Goal: Task Accomplishment & Management: Complete application form

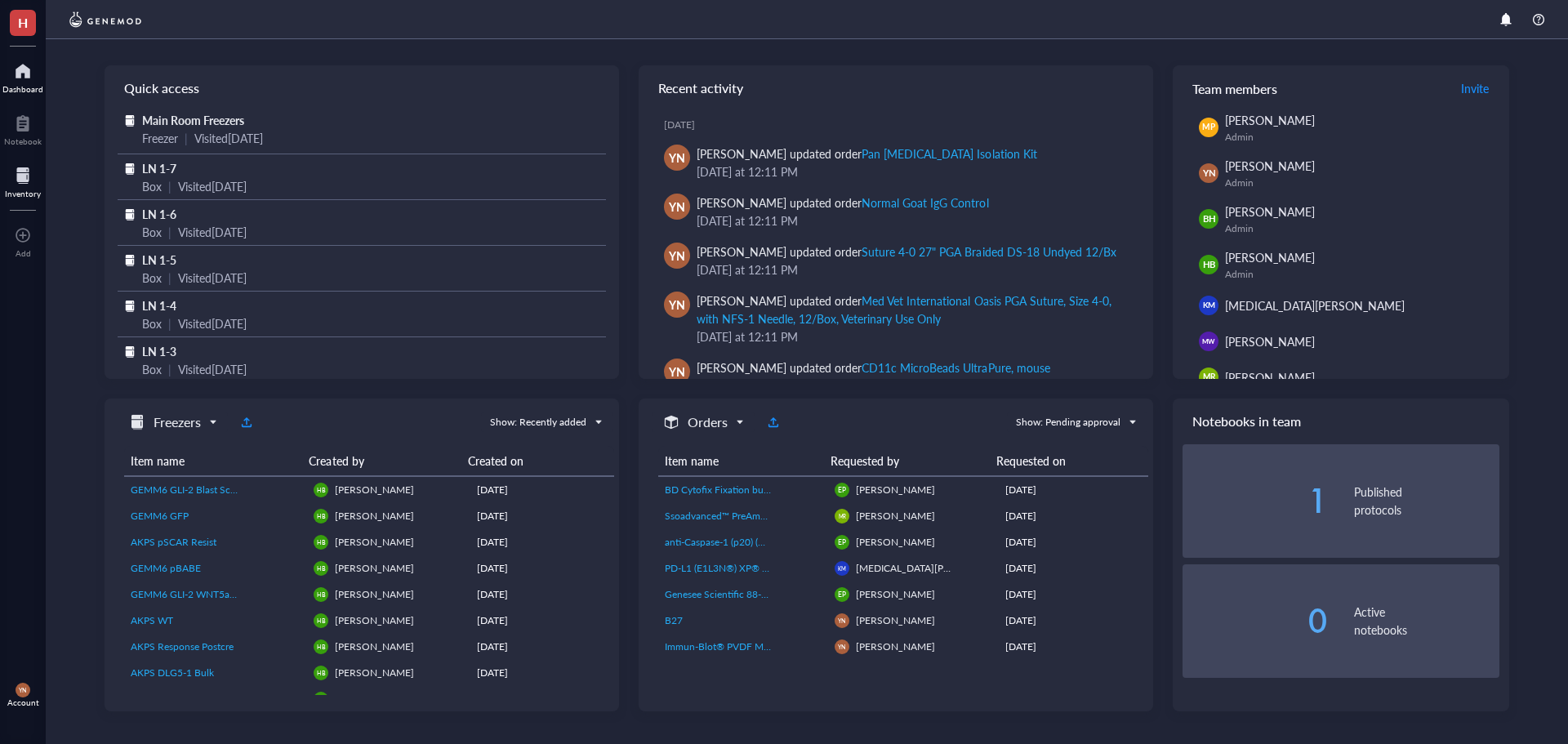
click at [28, 186] on div at bounding box center [23, 176] width 36 height 27
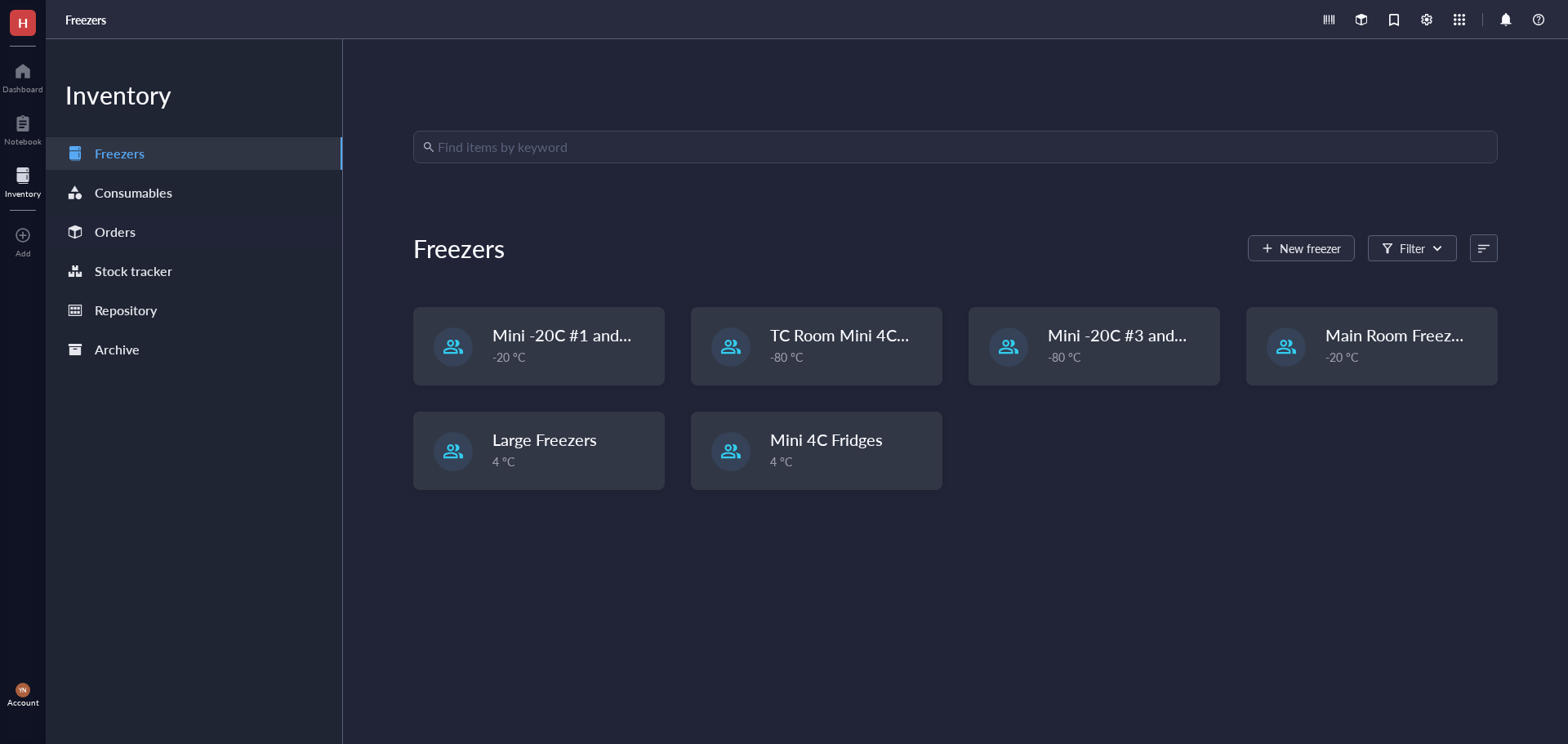
click at [221, 222] on div "Orders" at bounding box center [194, 232] width 297 height 32
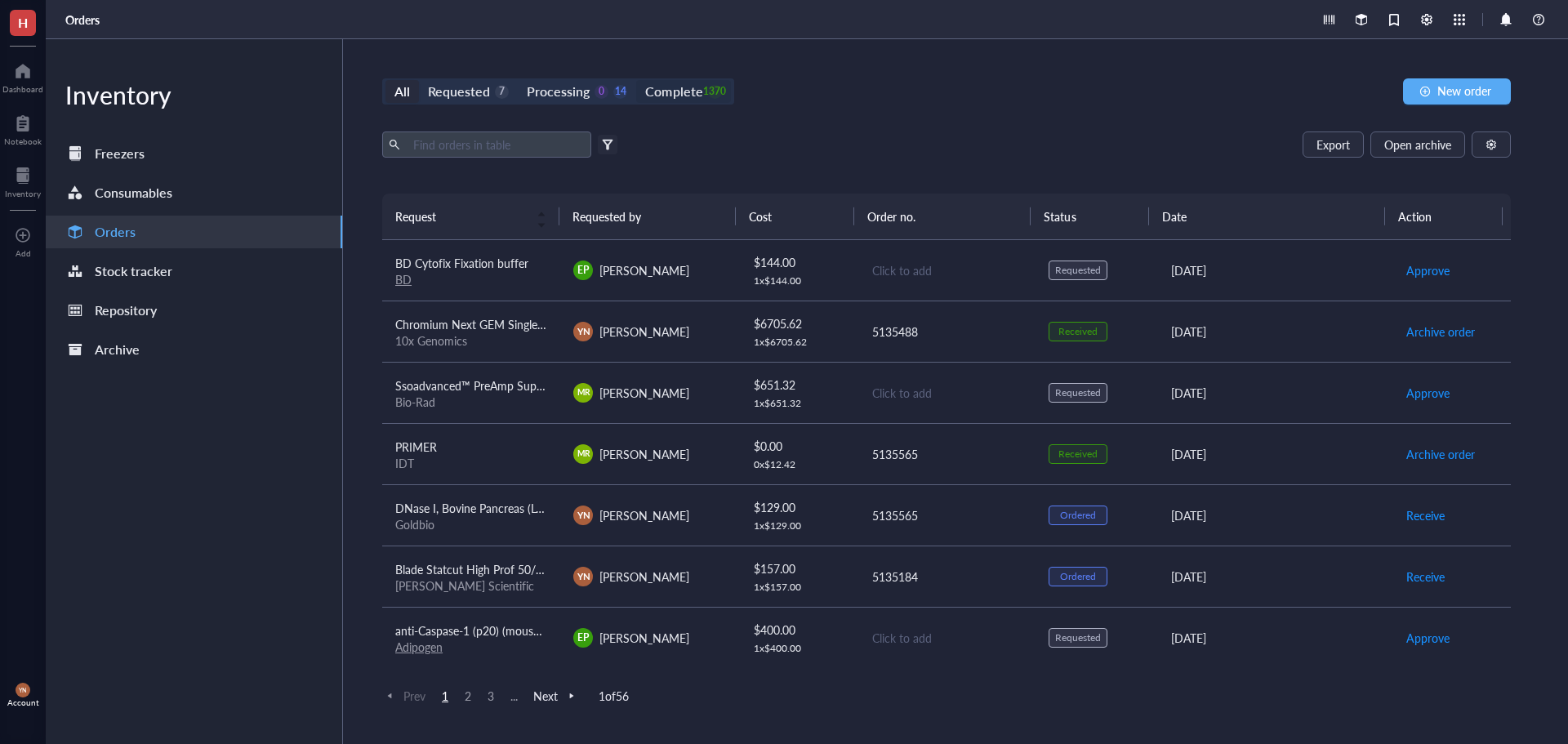
click at [683, 93] on div "Complete" at bounding box center [674, 91] width 57 height 23
click at [636, 80] on input "Complete 1370" at bounding box center [636, 80] width 0 height 0
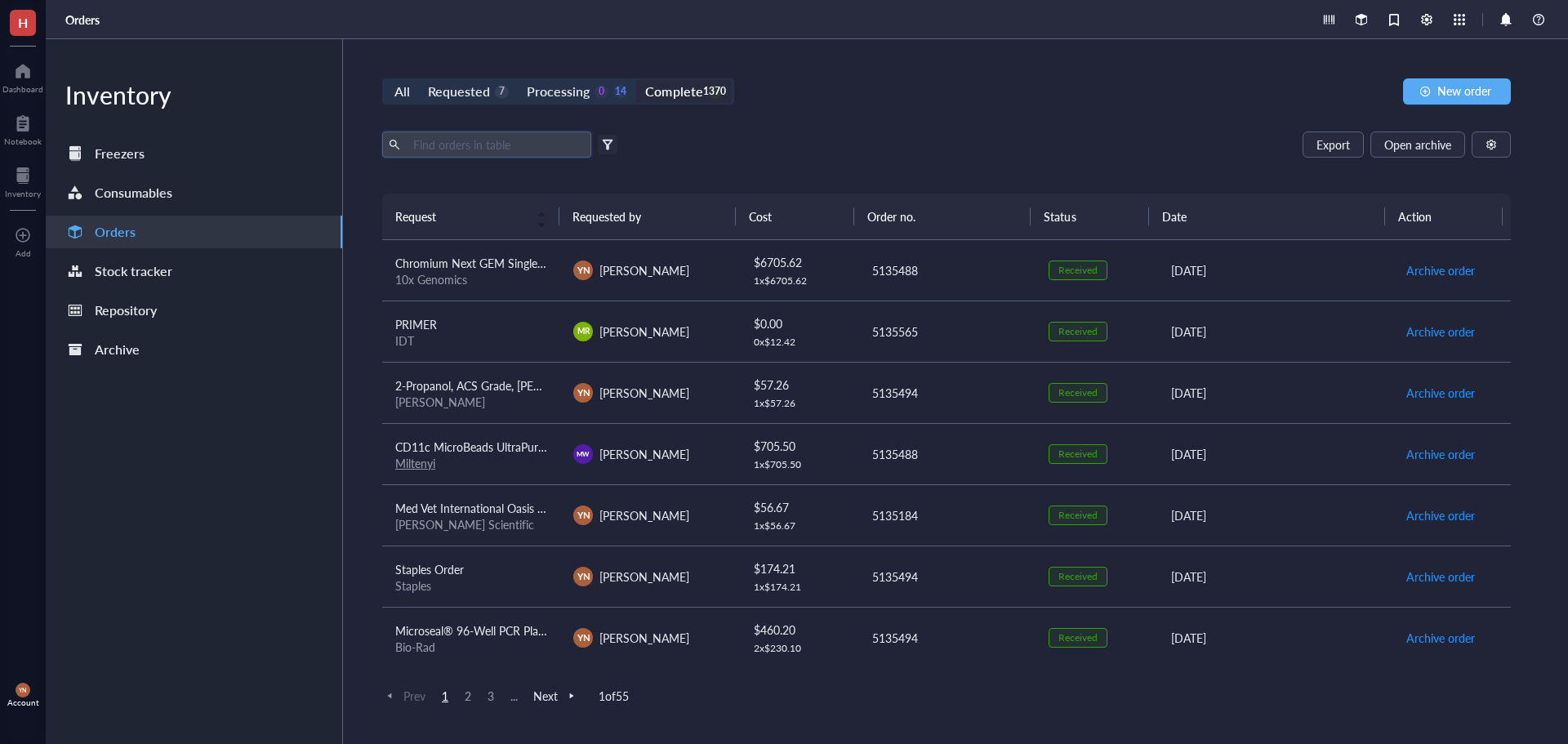
click at [490, 146] on input "text" at bounding box center [495, 144] width 178 height 25
type input "stripping buffer"
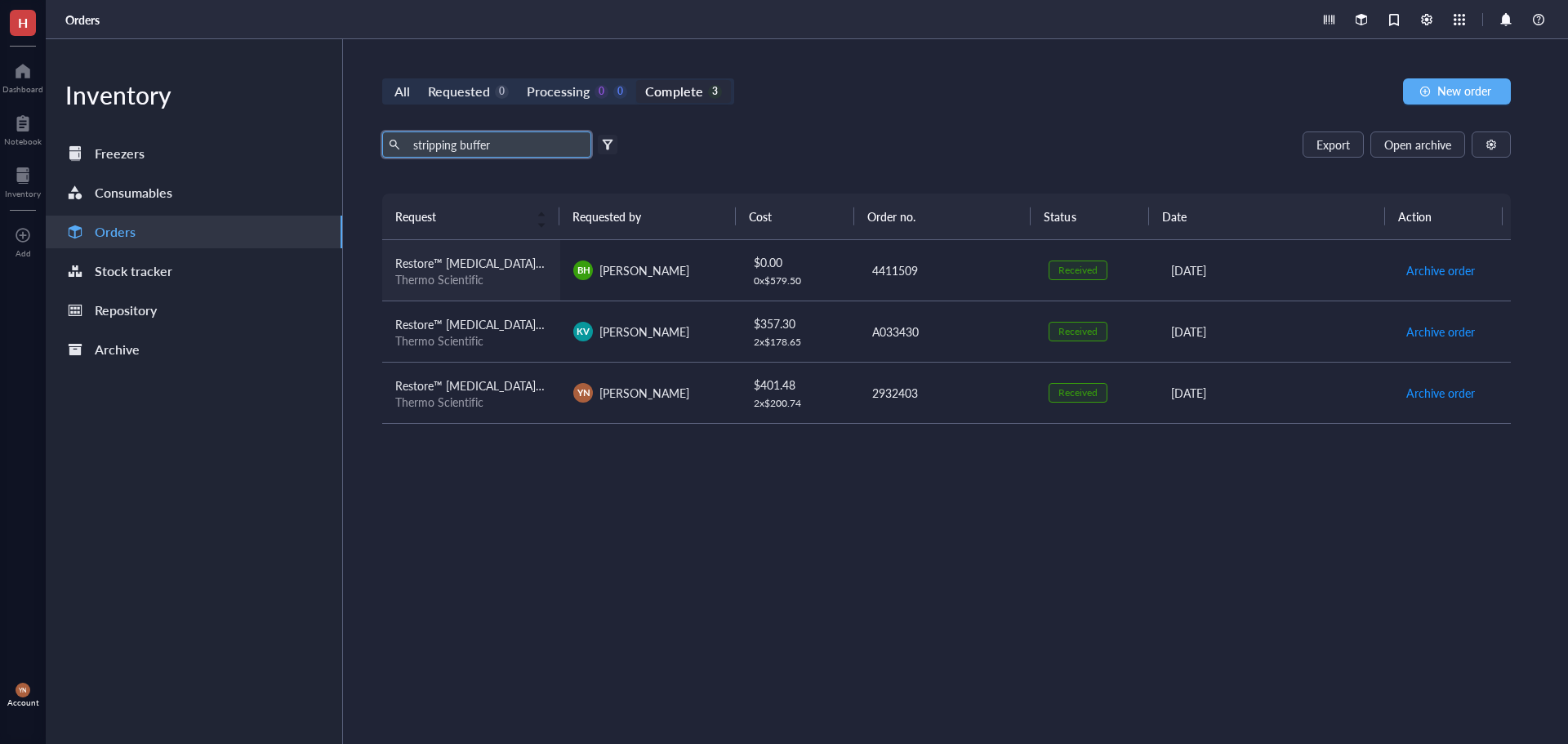
click at [518, 262] on span "Restore™ [MEDICAL_DATA] Stripping Buffer, Thermo Scientific, Restore™ [MEDICAL_…" at bounding box center [869, 263] width 946 height 17
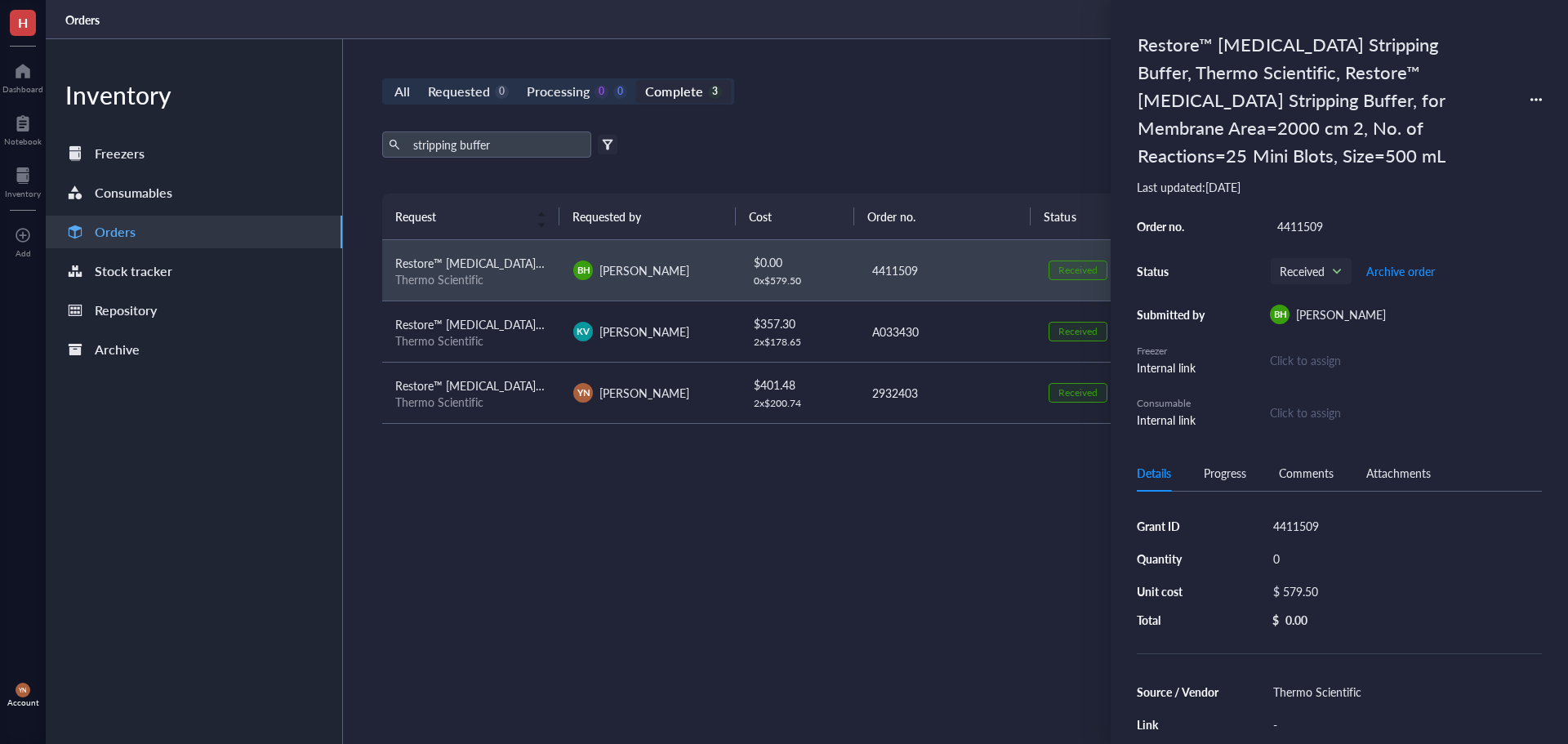
click at [1532, 98] on icon at bounding box center [1537, 100] width 12 height 12
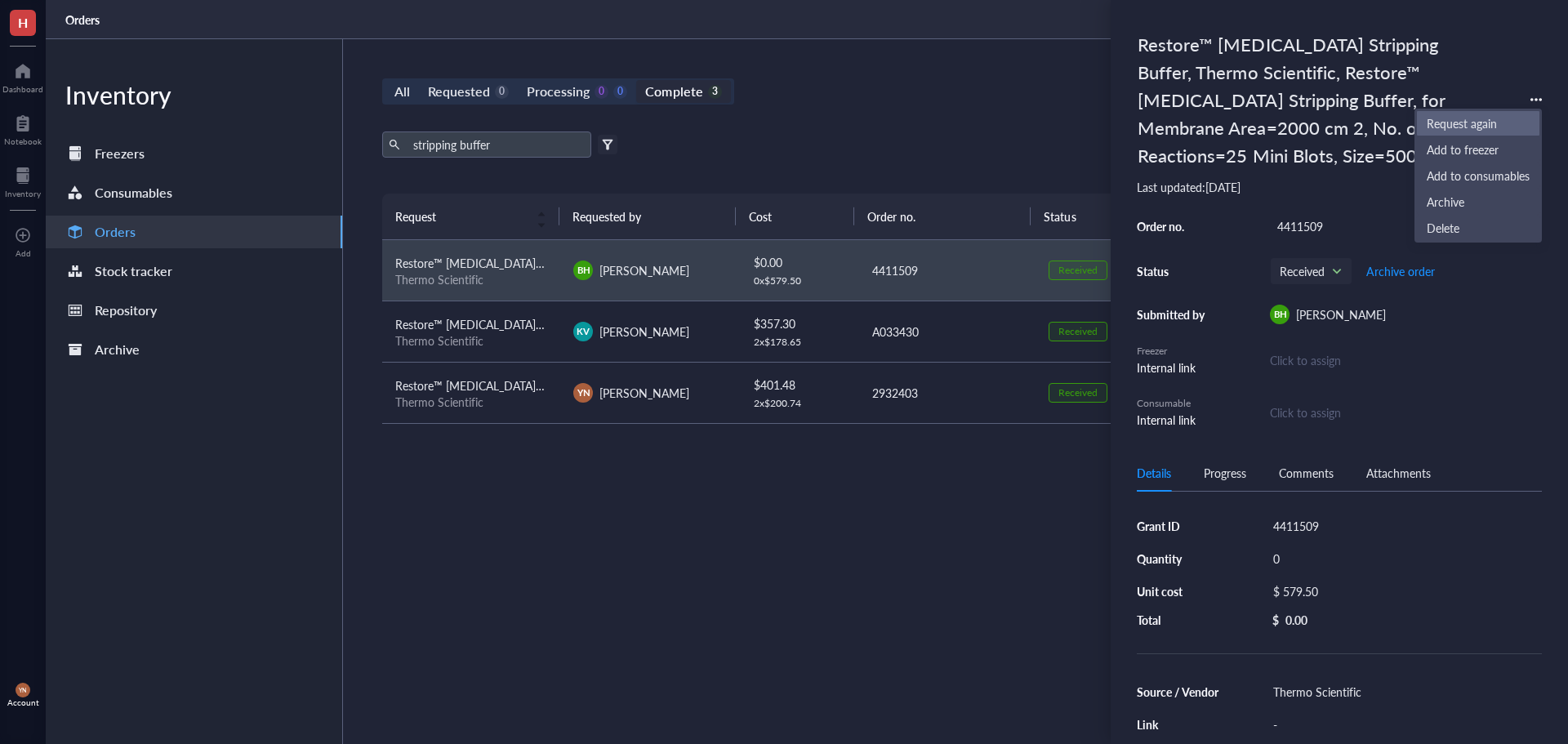
click at [1486, 128] on span "Request again" at bounding box center [1478, 123] width 103 height 18
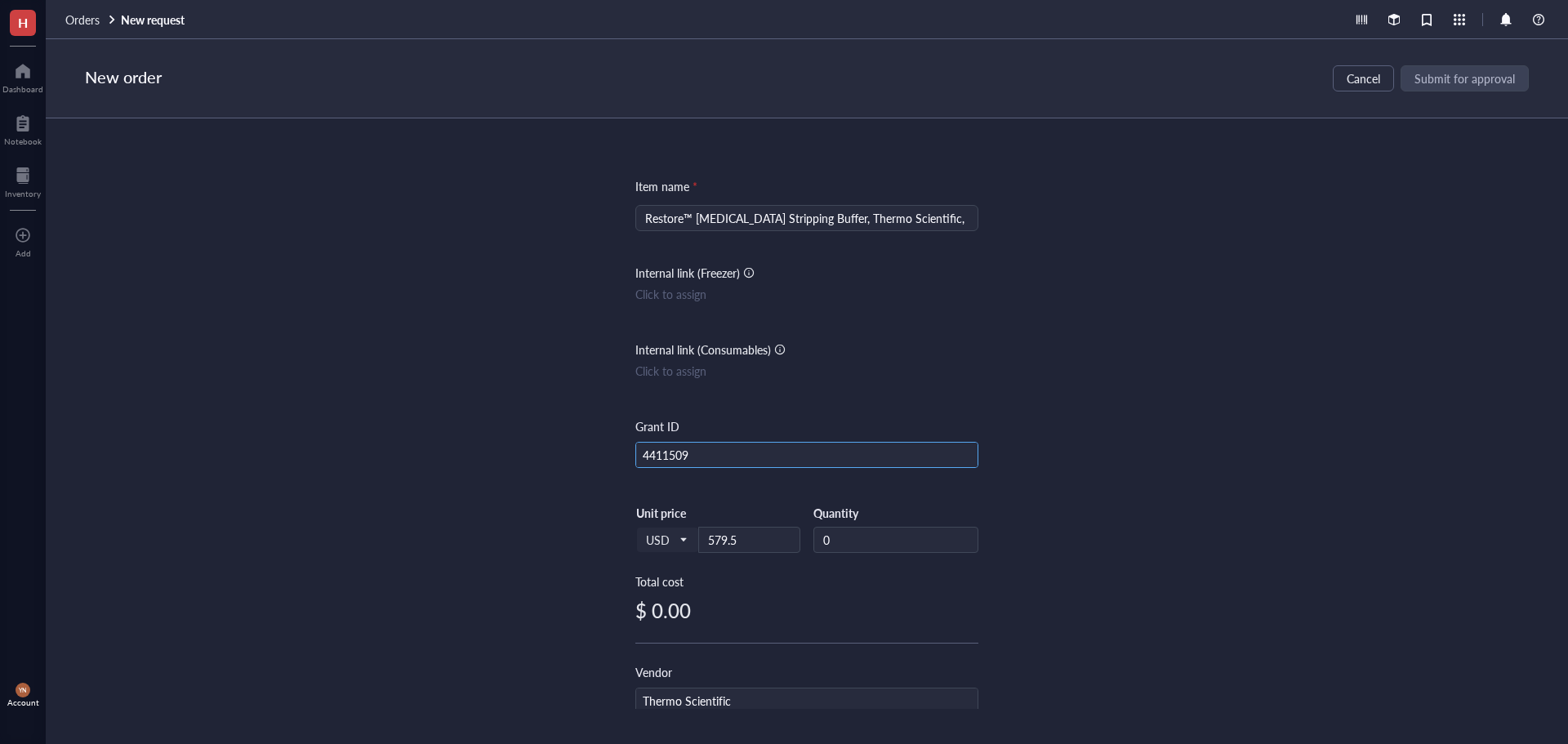
click at [685, 463] on input "4411509" at bounding box center [807, 455] width 342 height 27
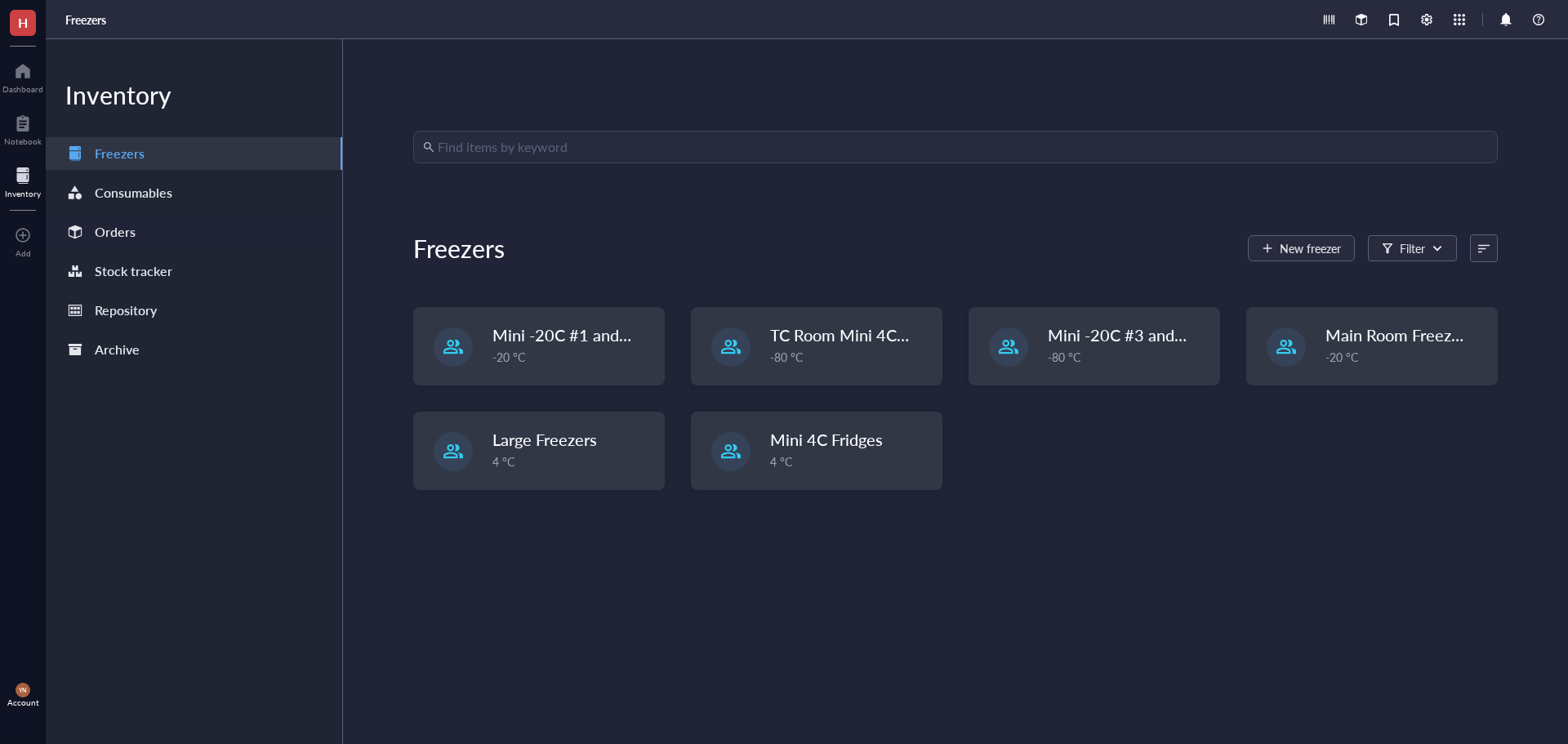
click at [131, 238] on div "Orders" at bounding box center [115, 232] width 41 height 23
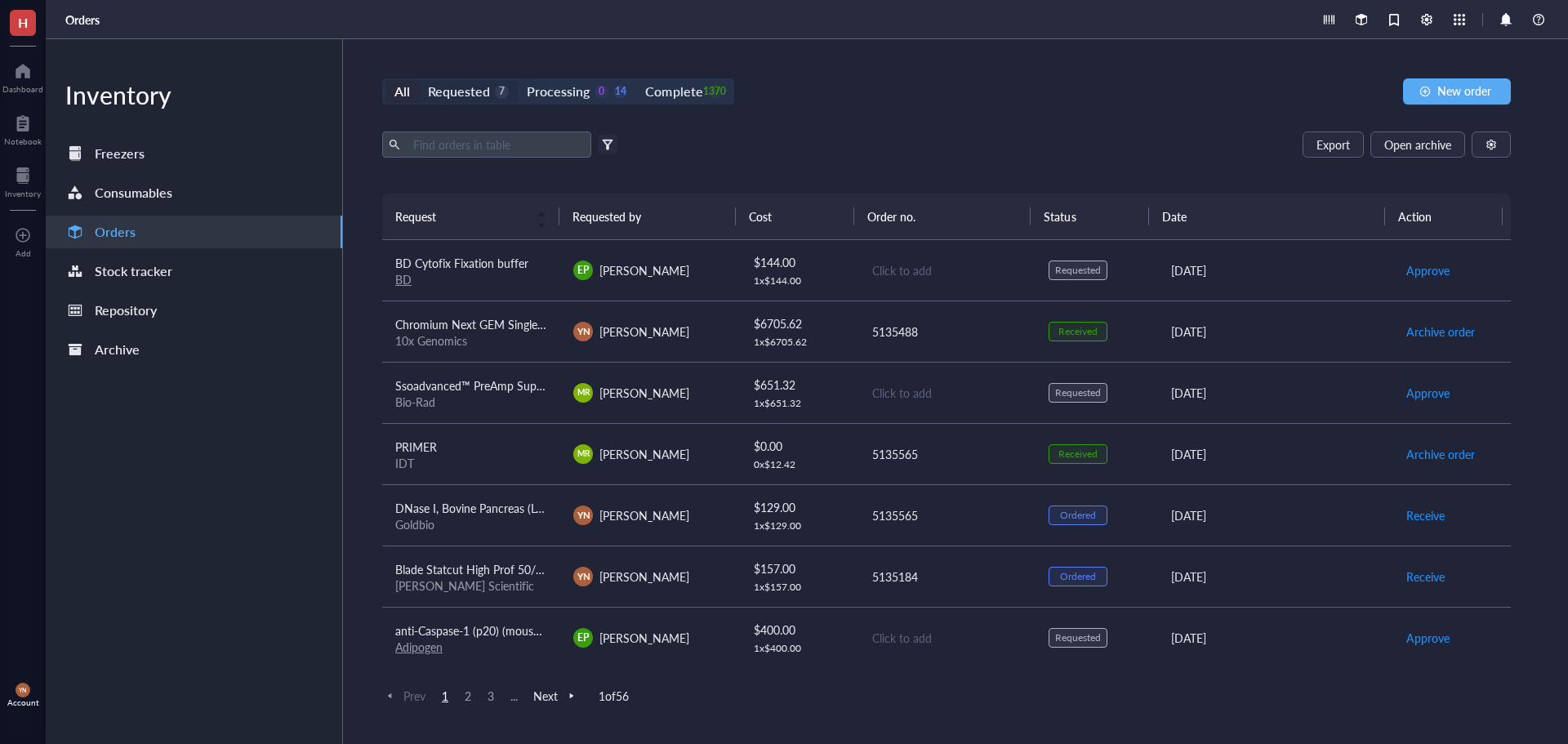
click at [473, 89] on div "Requested" at bounding box center [459, 91] width 62 height 23
click at [419, 80] on input "Requested 7" at bounding box center [419, 80] width 0 height 0
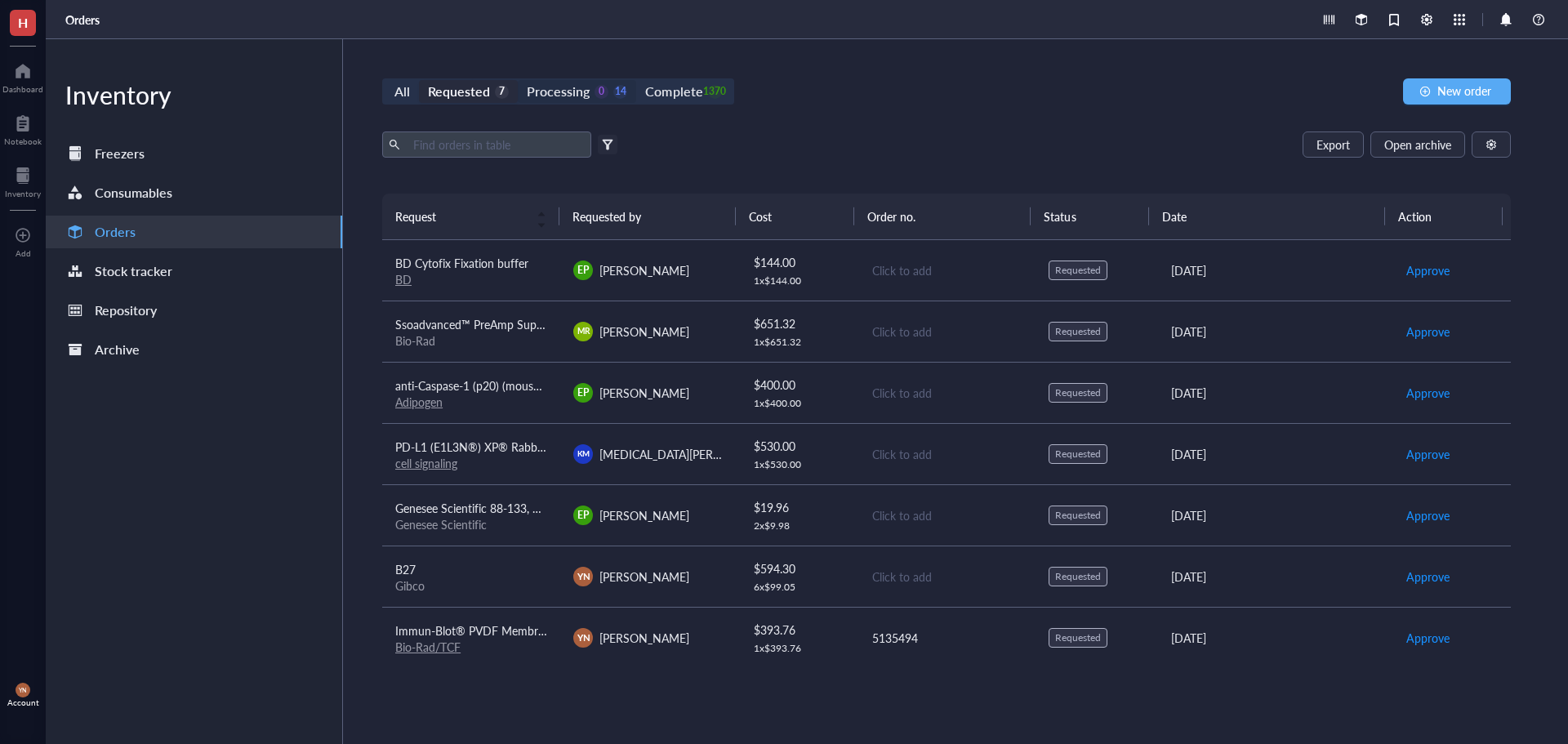
click at [549, 93] on div "Processing" at bounding box center [559, 91] width 63 height 23
click at [517, 80] on input "Processing 0 14" at bounding box center [517, 80] width 0 height 0
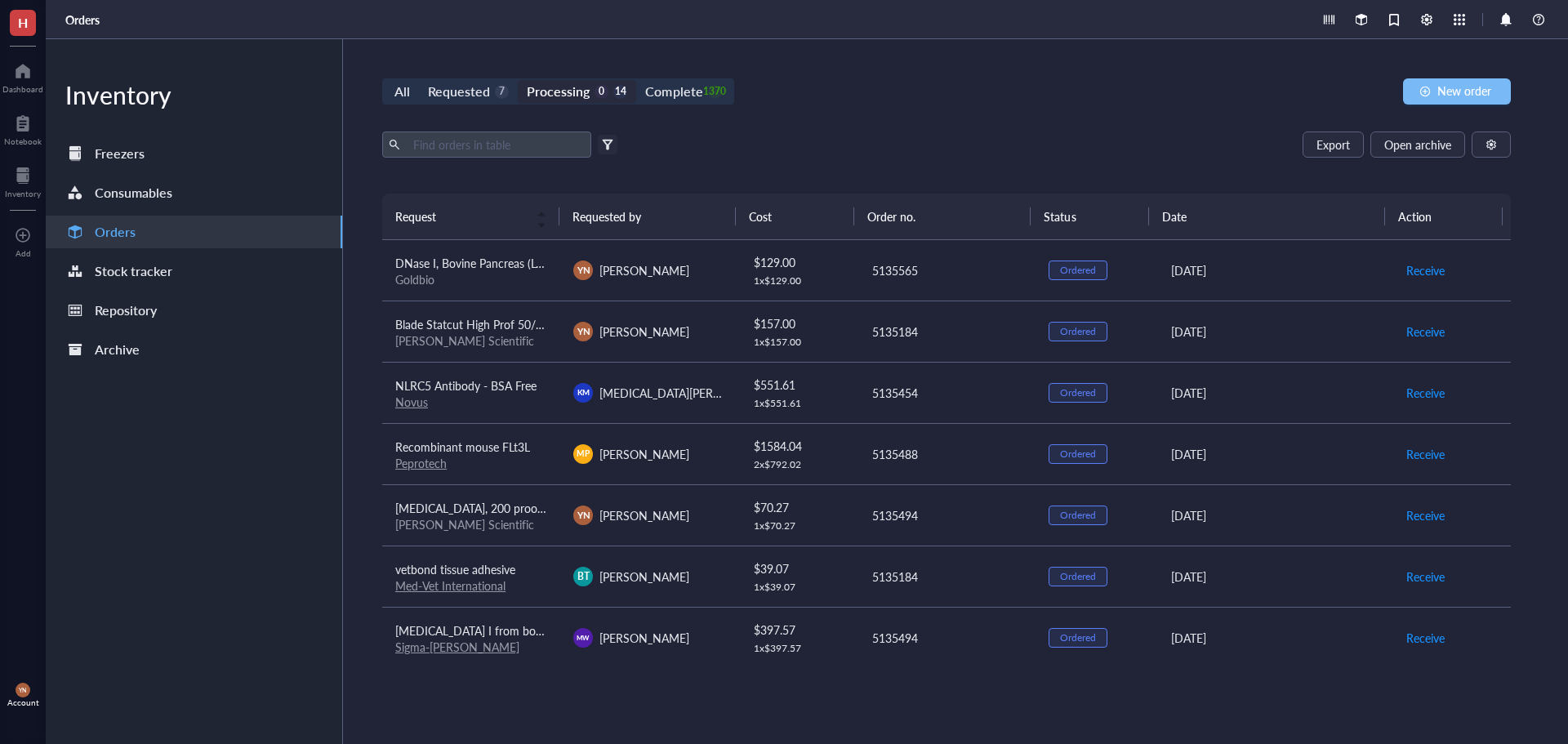
click at [1463, 99] on button "New order" at bounding box center [1457, 91] width 108 height 27
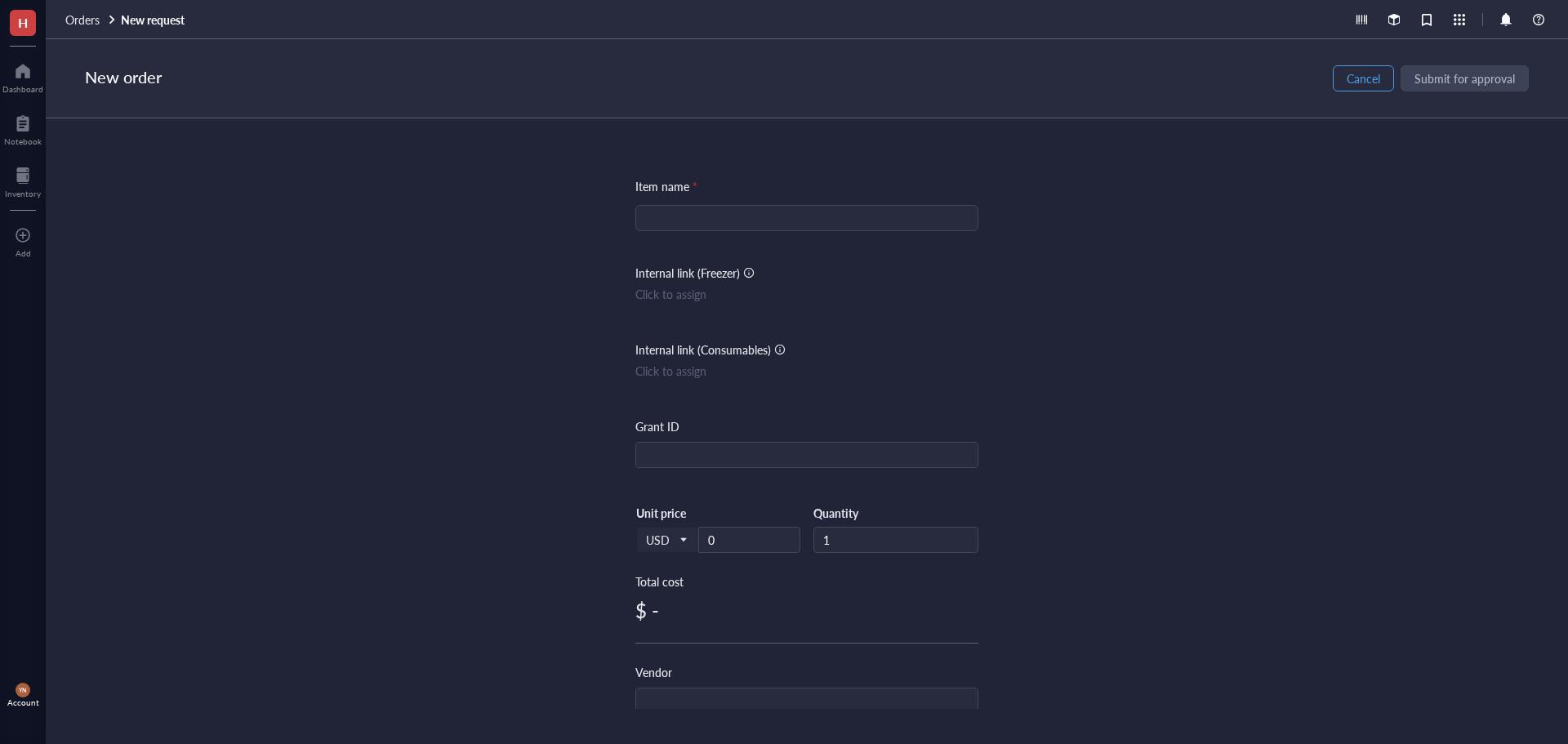
click at [1351, 90] on button "Cancel" at bounding box center [1364, 79] width 61 height 27
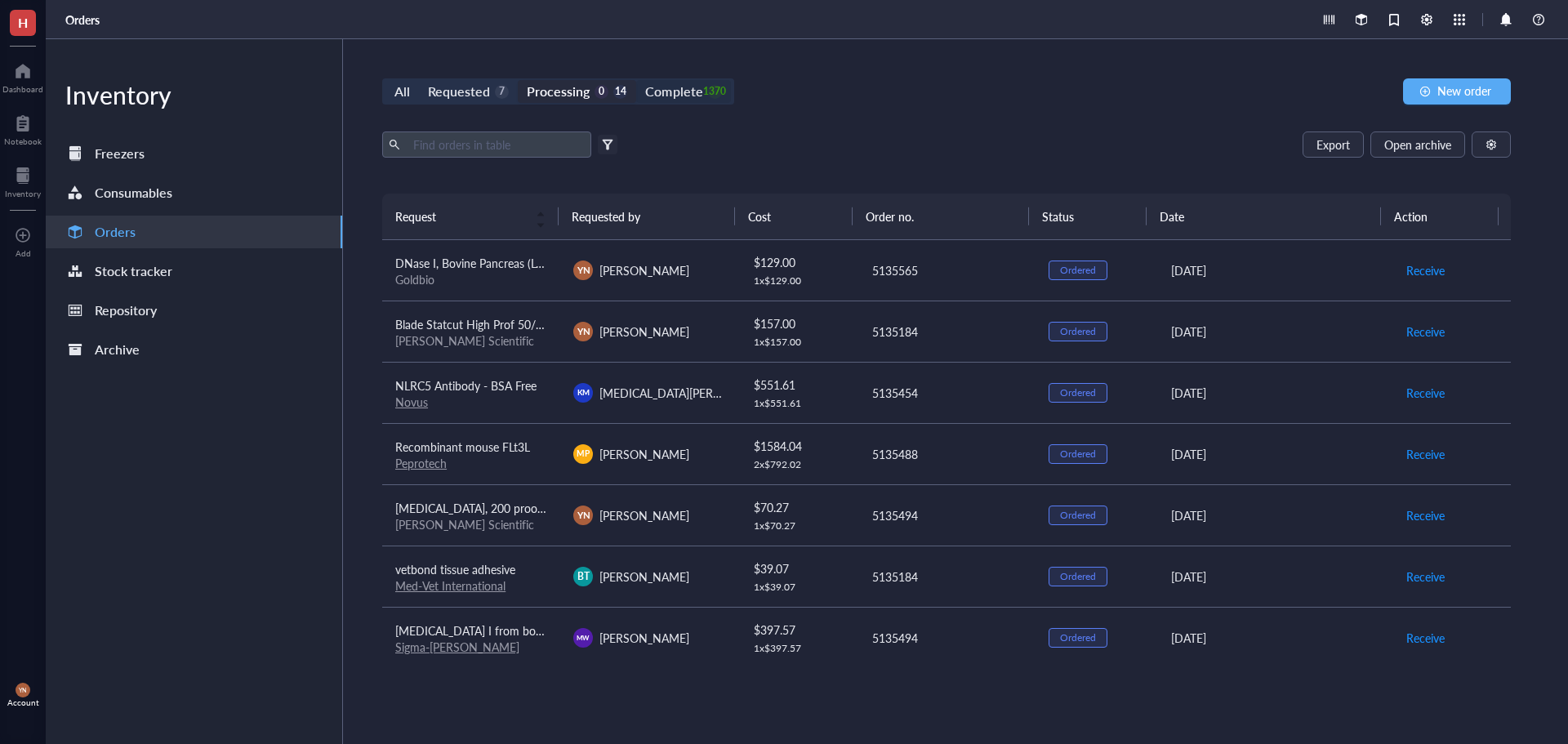
click at [660, 93] on div "Complete" at bounding box center [674, 91] width 57 height 23
click at [636, 80] on input "Complete 1370" at bounding box center [636, 80] width 0 height 0
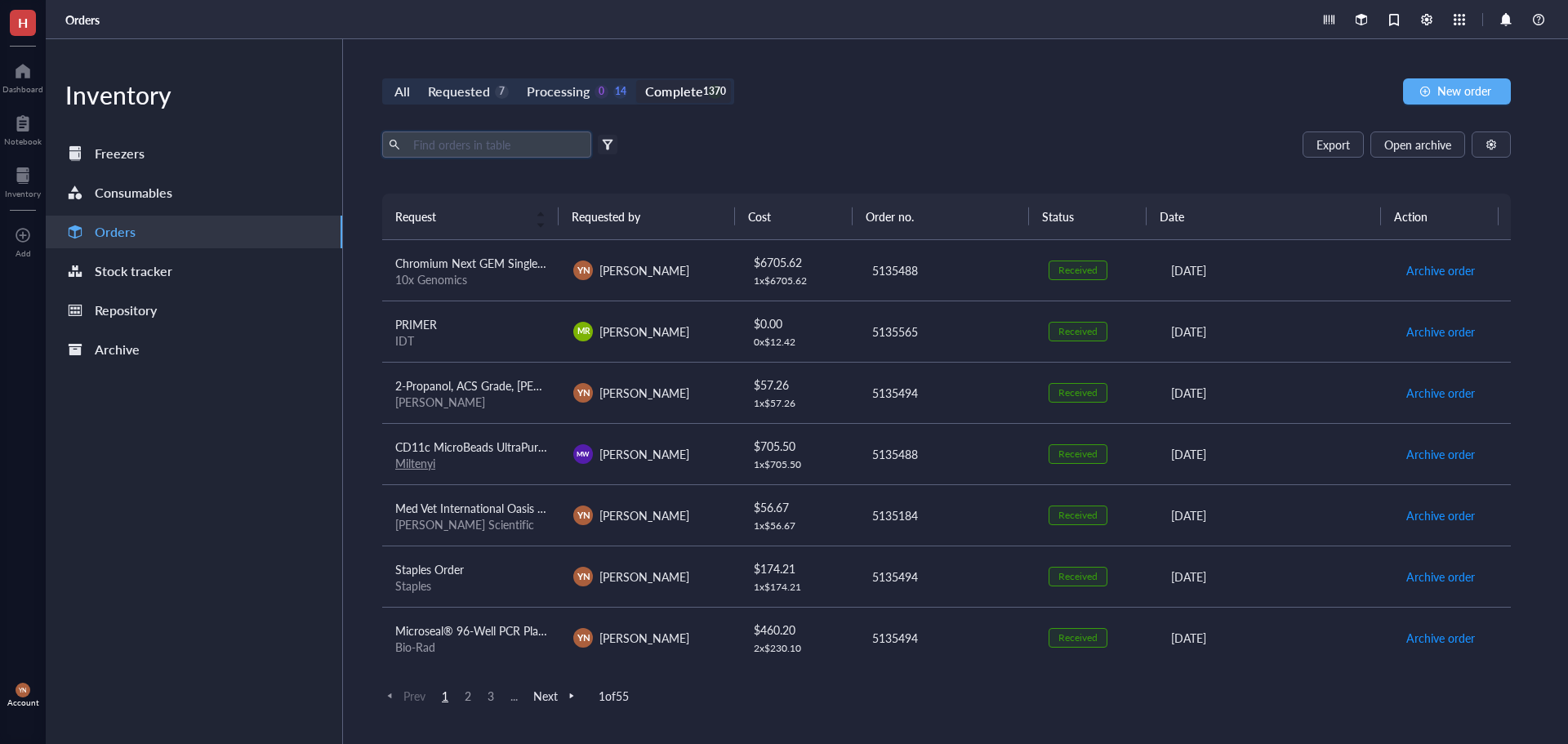
click at [502, 145] on input "text" at bounding box center [495, 144] width 178 height 25
type input "s"
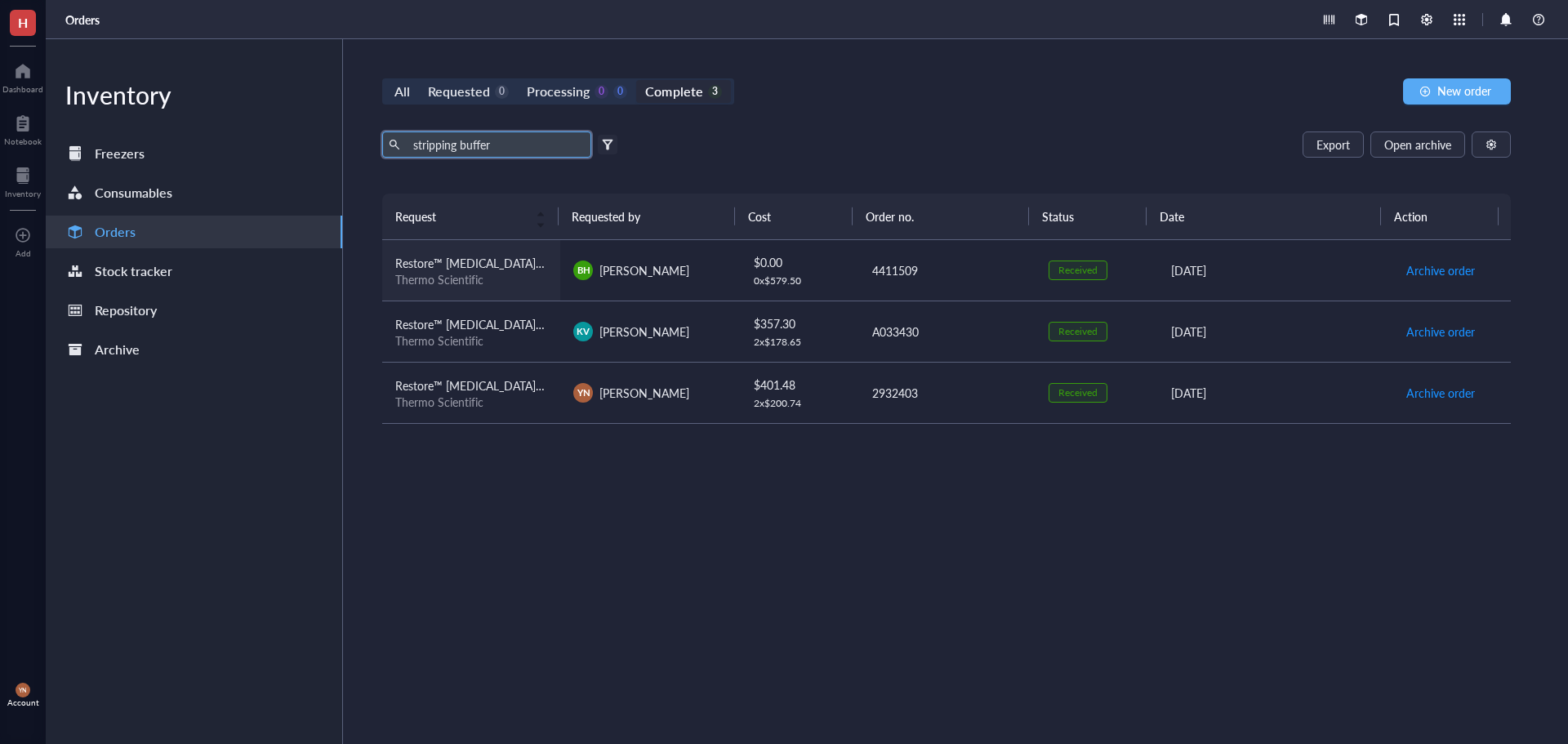
type input "stripping buffer"
click at [515, 260] on span "Restore™ [MEDICAL_DATA] Stripping Buffer, Thermo Scientific, Restore™ [MEDICAL_…" at bounding box center [869, 263] width 946 height 17
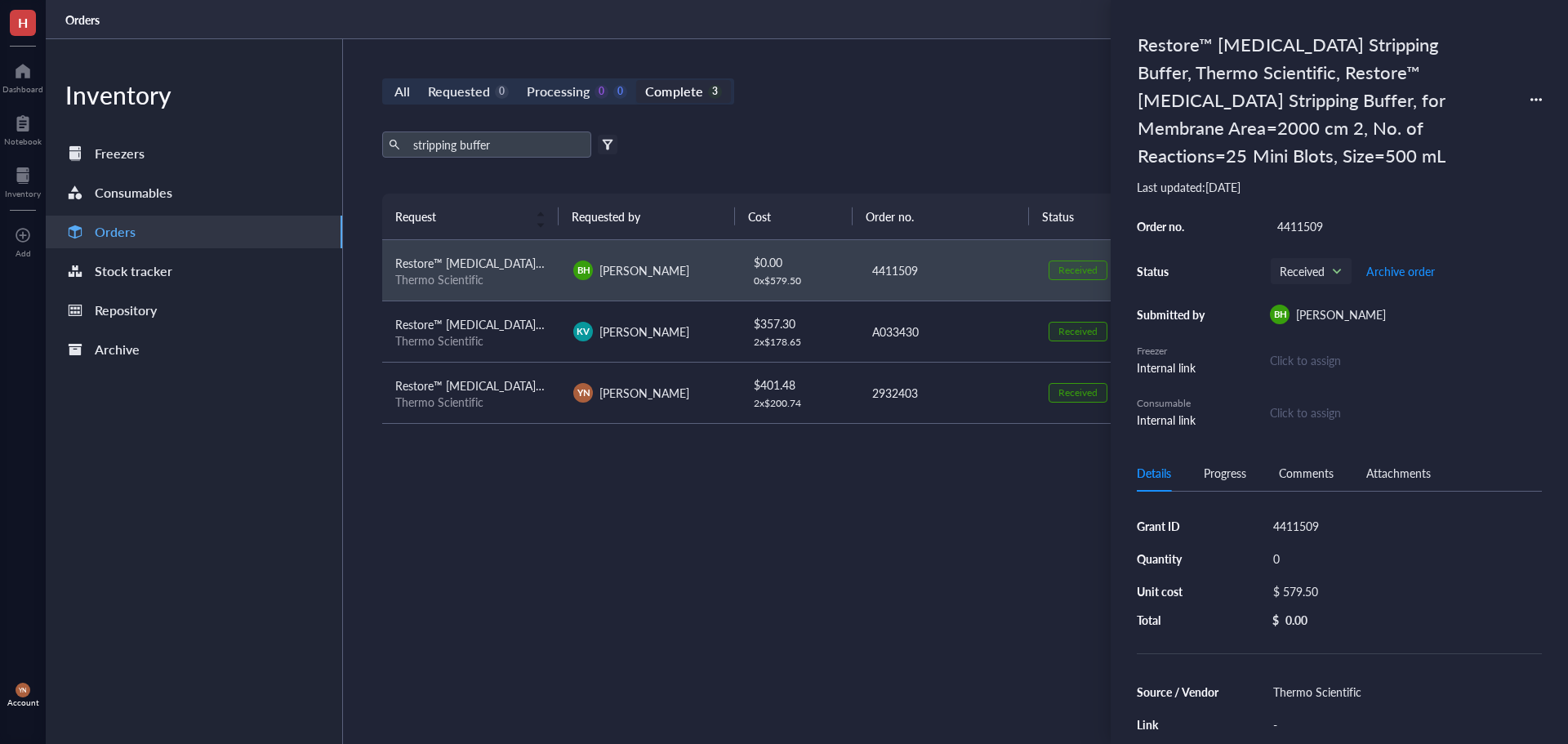
click at [1535, 99] on icon at bounding box center [1537, 100] width 12 height 12
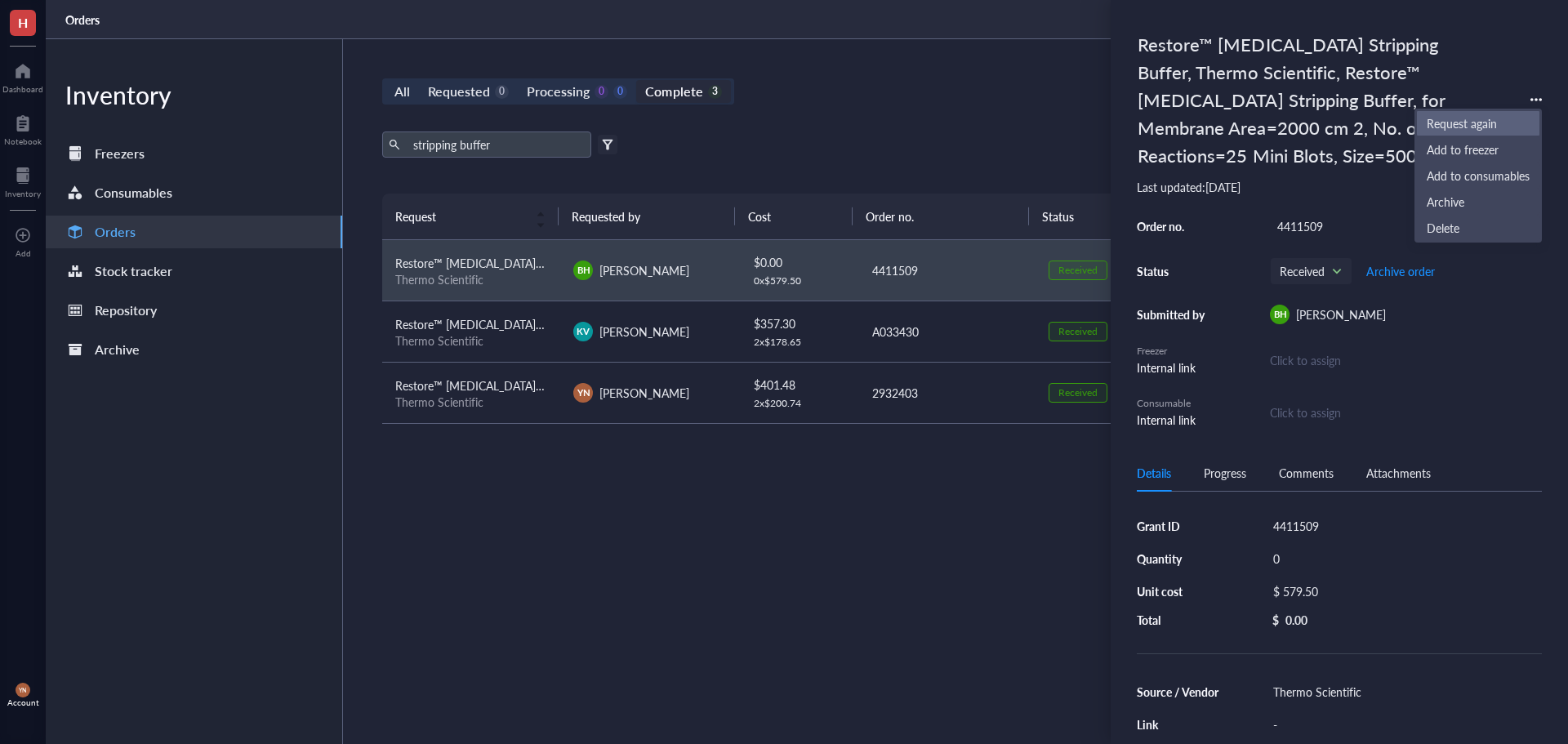
click at [1462, 123] on span "Request again" at bounding box center [1478, 123] width 103 height 18
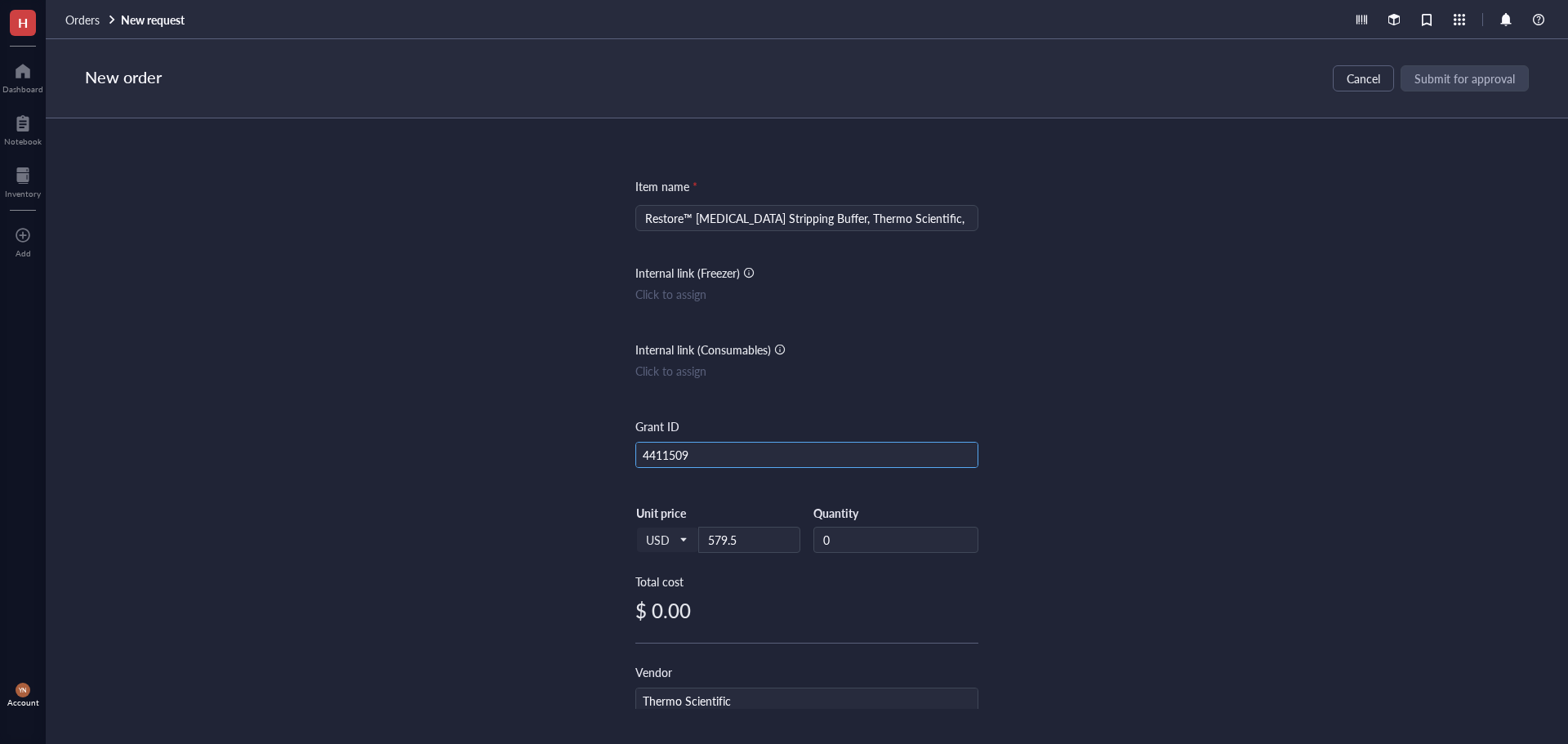
click at [682, 459] on input "4411509" at bounding box center [807, 455] width 342 height 27
click at [722, 459] on input "4411509" at bounding box center [807, 455] width 342 height 27
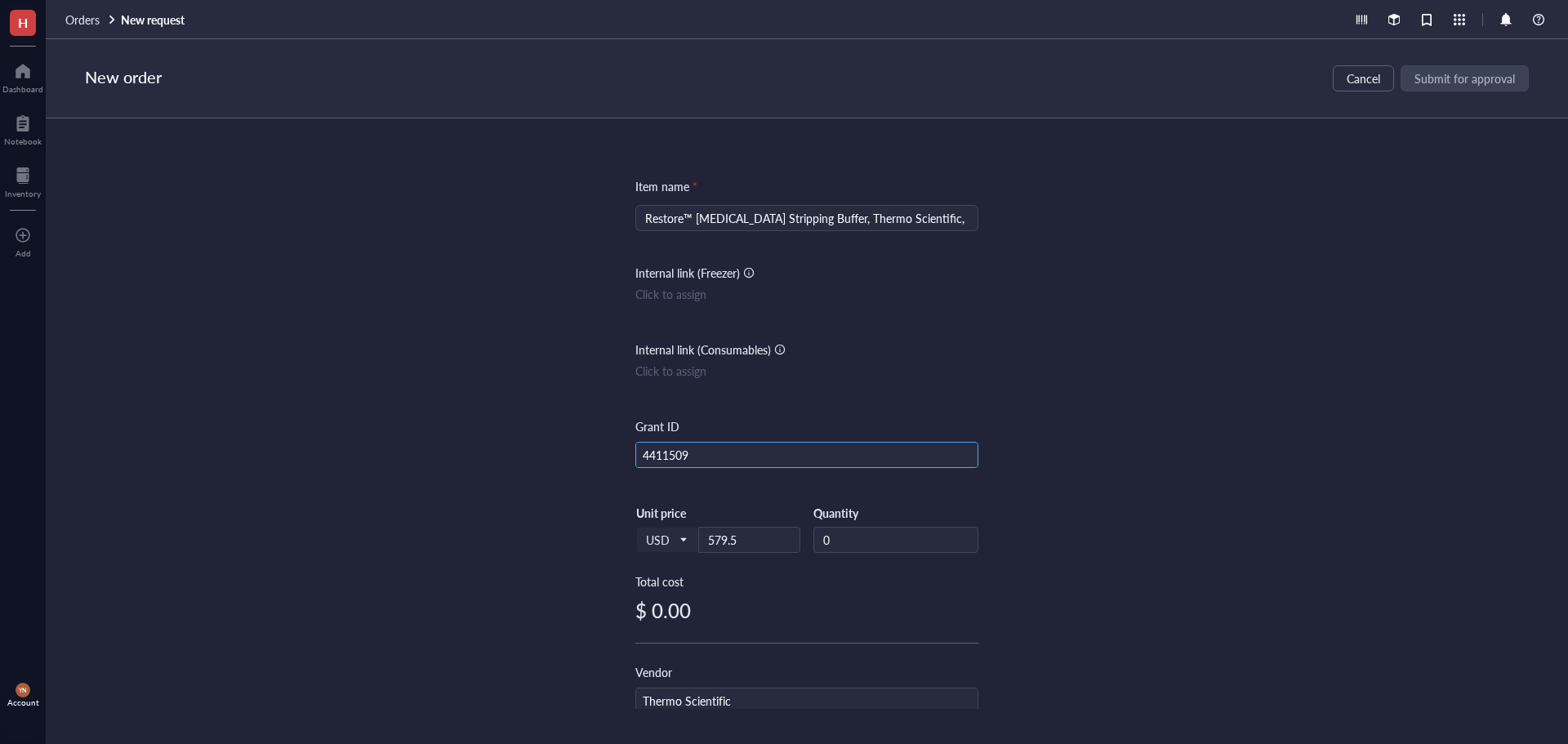
click at [722, 459] on input "4411509" at bounding box center [807, 455] width 342 height 27
type input "R37"
click at [1127, 326] on div "Item name * Restore™ [MEDICAL_DATA] Stripping Buffer, Thermo Scientific, Restor…" at bounding box center [807, 413] width 1523 height 590
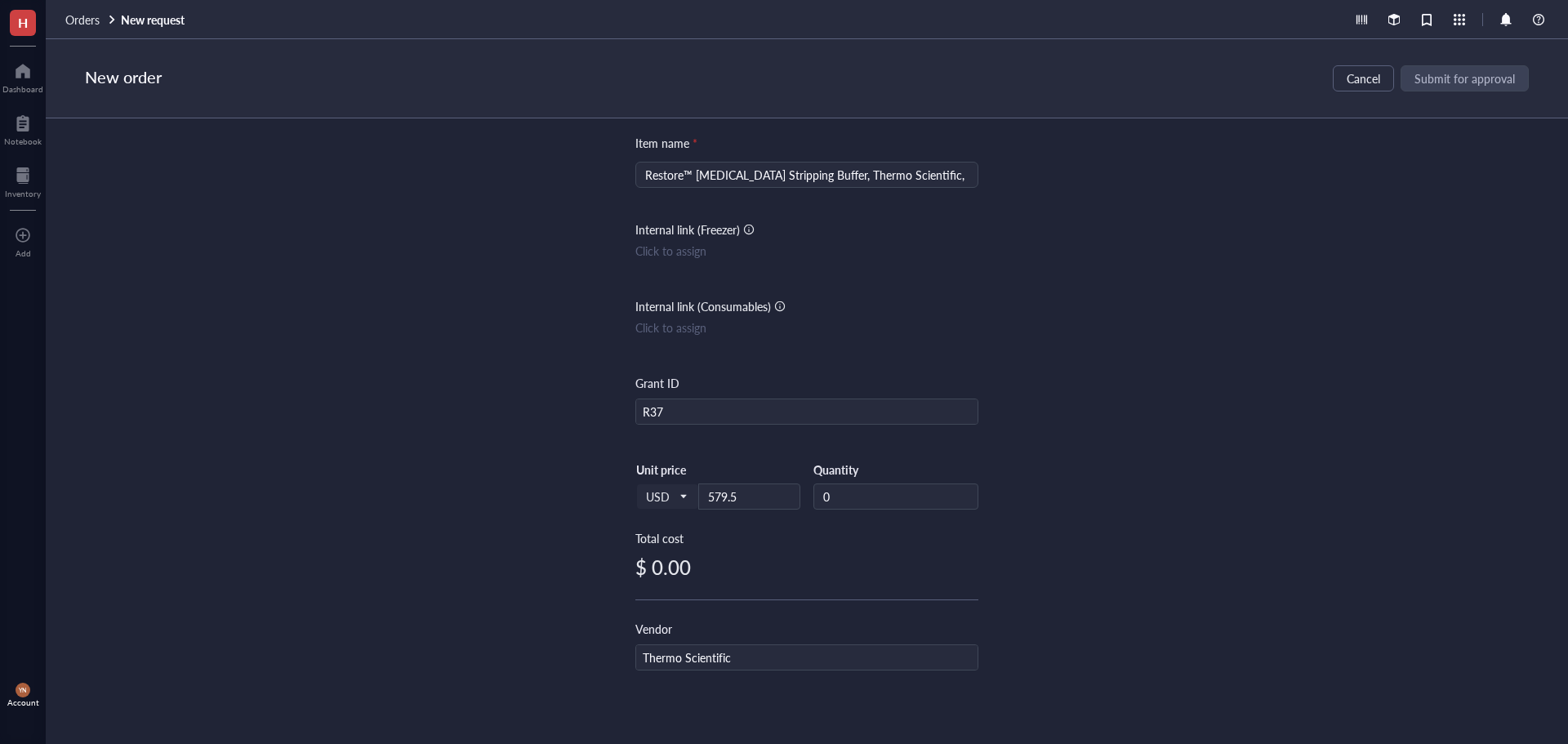
scroll to position [163, 0]
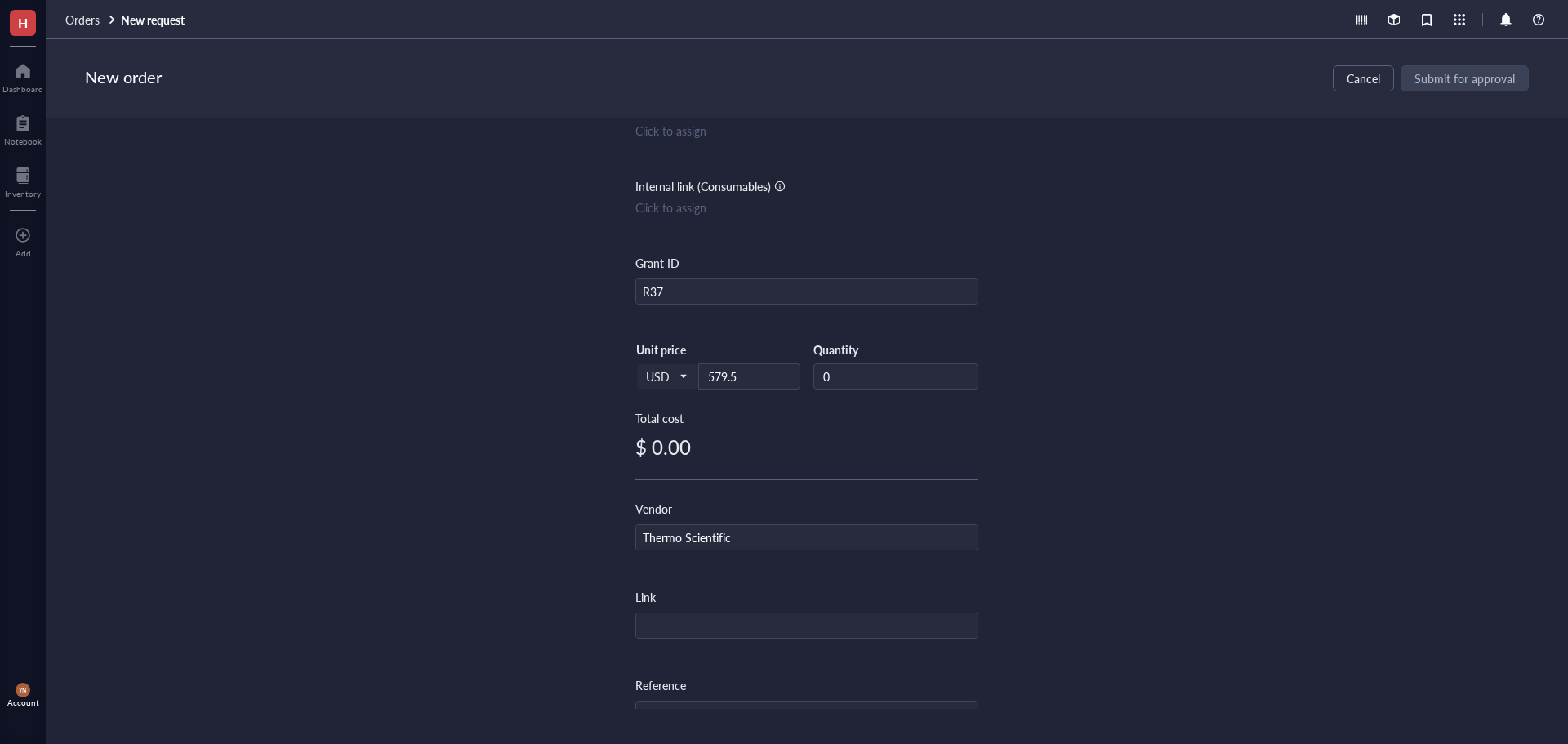
click at [1257, 309] on div "Item name * Restore™ [MEDICAL_DATA] Stripping Buffer, Thermo Scientific, Restor…" at bounding box center [807, 413] width 1523 height 590
click at [861, 377] on input "0" at bounding box center [895, 376] width 163 height 25
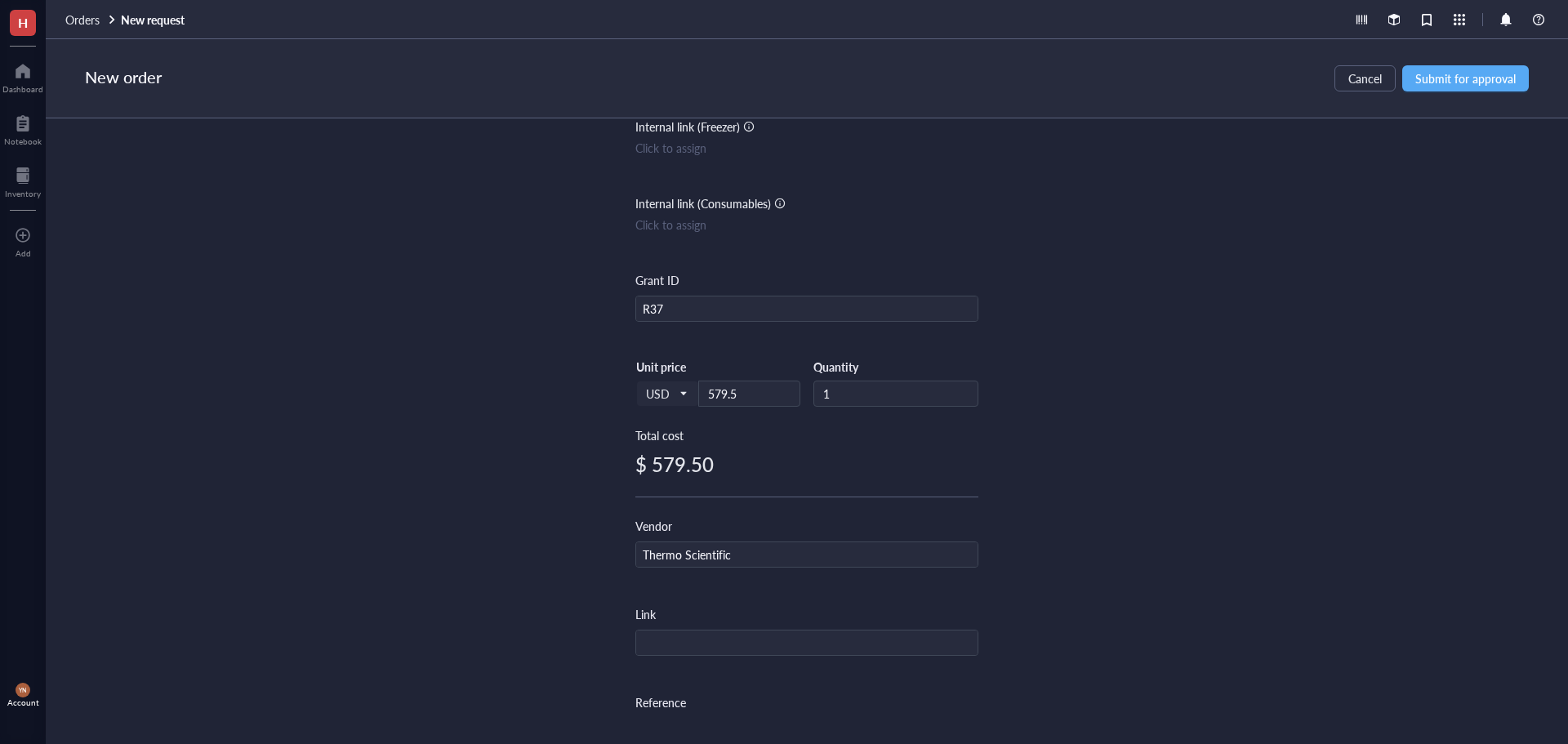
click at [1213, 322] on div "Item name * Restore™ [MEDICAL_DATA] Stripping Buffer, Thermo Scientific, Restor…" at bounding box center [807, 413] width 1523 height 590
click at [1462, 88] on button "Submit for approval" at bounding box center [1465, 79] width 127 height 27
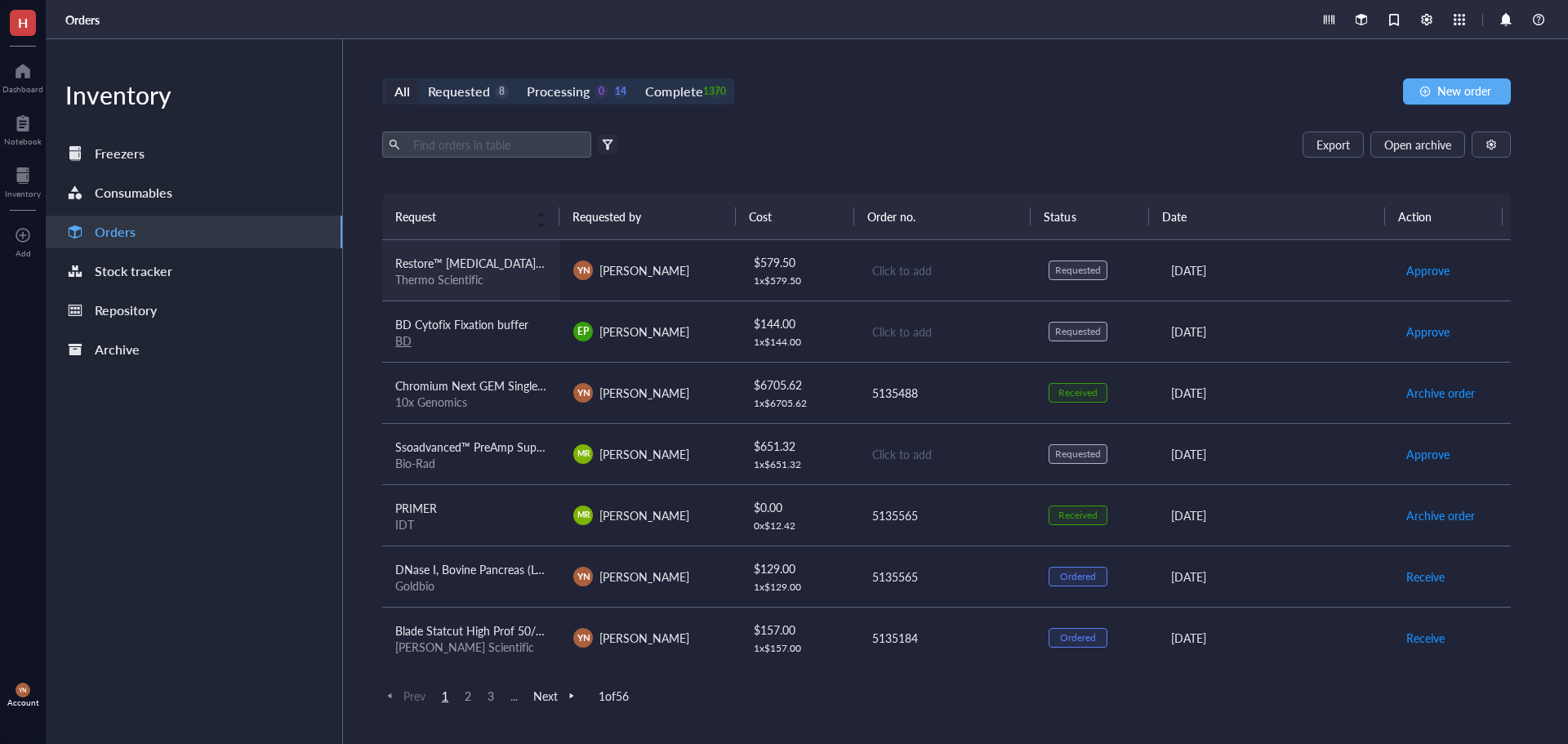
click at [501, 267] on span "Restore™ [MEDICAL_DATA] Stripping Buffer, Thermo Scientific, Restore™ [MEDICAL_…" at bounding box center [869, 263] width 946 height 17
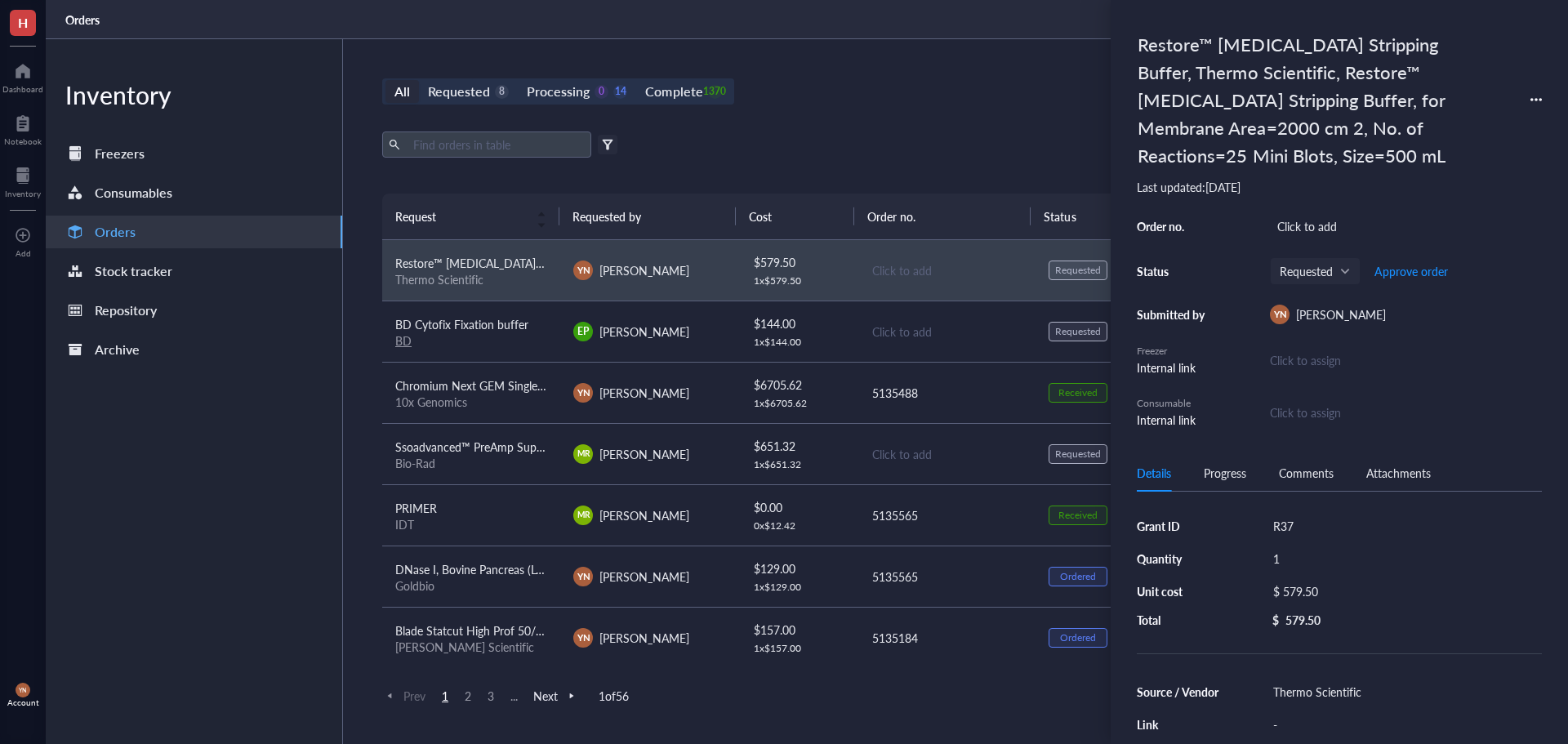
click at [940, 107] on div "All Requested 8 Processing 0 14 Complete 1370 New order Export Open archive Fil…" at bounding box center [946, 392] width 1207 height 705
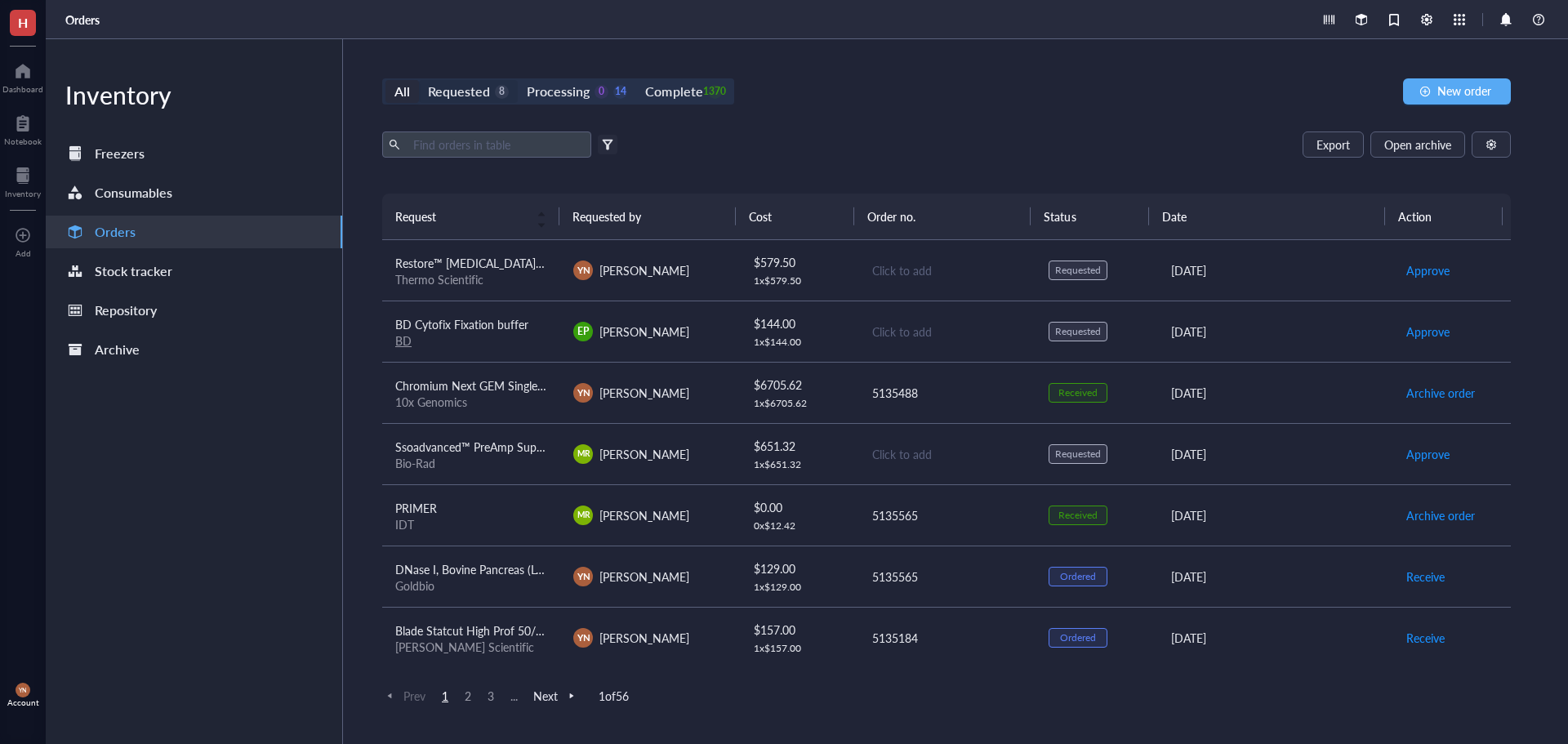
click at [464, 82] on div "Requested" at bounding box center [459, 91] width 62 height 23
click at [419, 80] on input "Requested 8" at bounding box center [419, 80] width 0 height 0
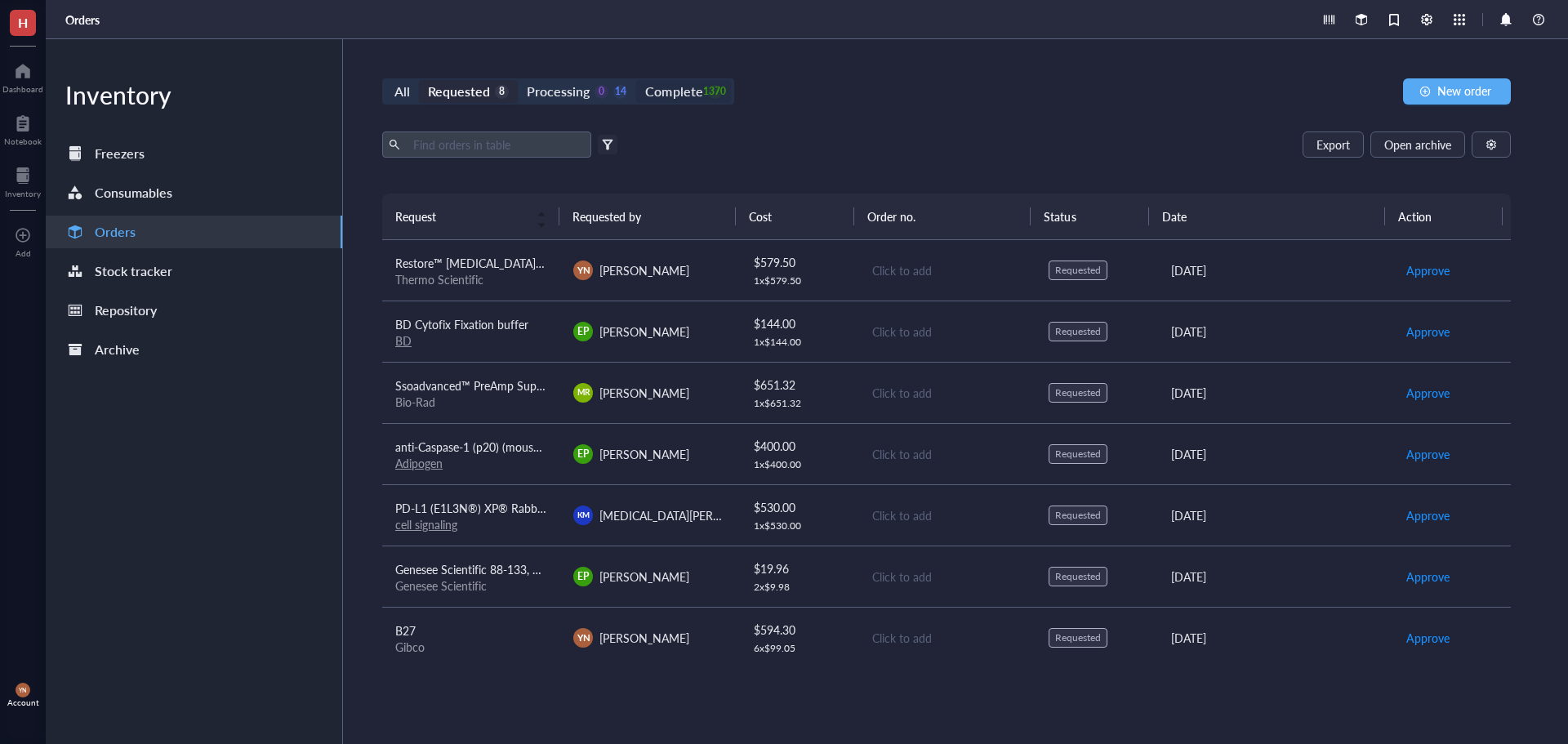
click at [677, 91] on div "Complete" at bounding box center [674, 91] width 57 height 23
click at [636, 80] on input "Complete 1370" at bounding box center [636, 80] width 0 height 0
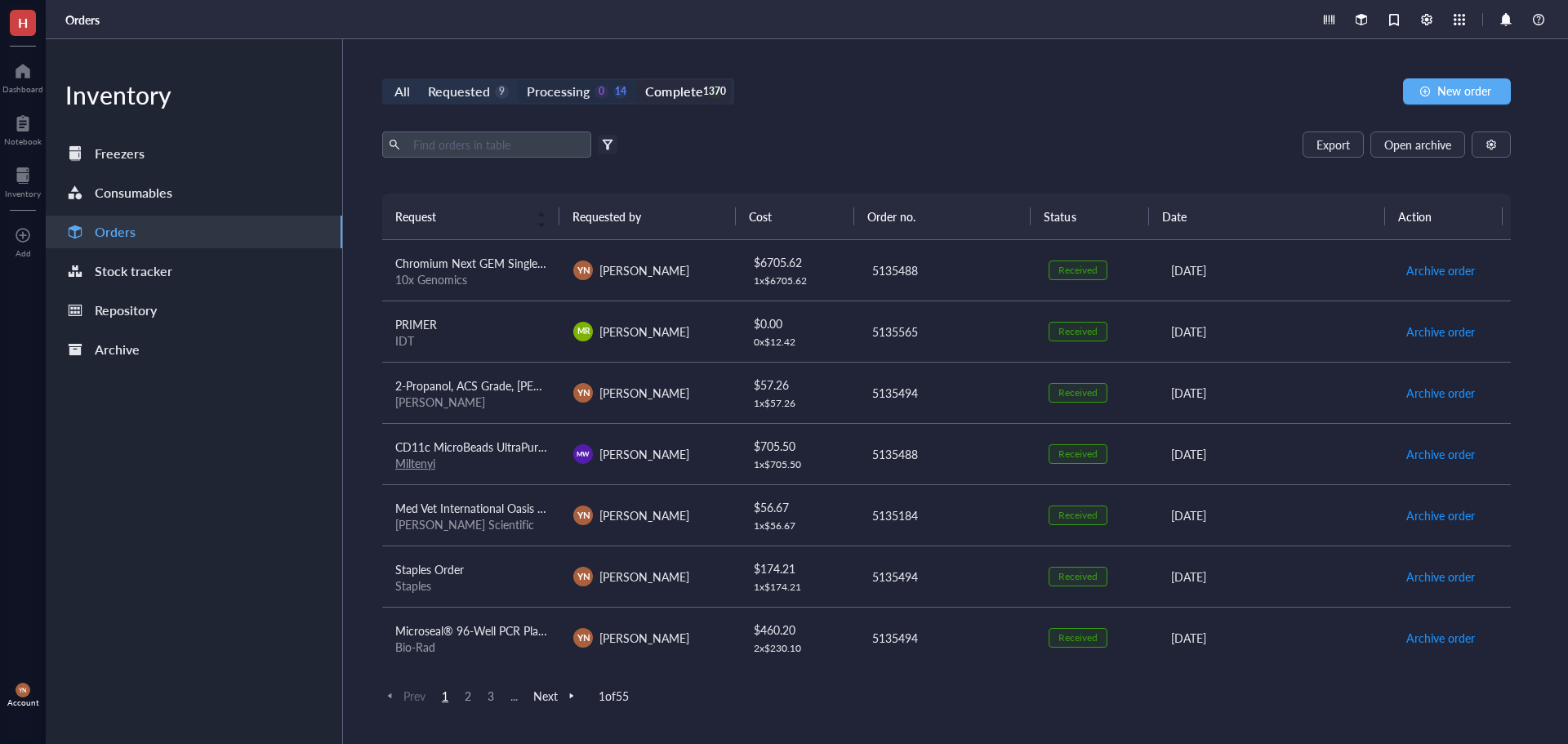
click at [587, 92] on div "Processing" at bounding box center [559, 91] width 63 height 23
click at [517, 80] on input "Processing 0 14" at bounding box center [517, 80] width 0 height 0
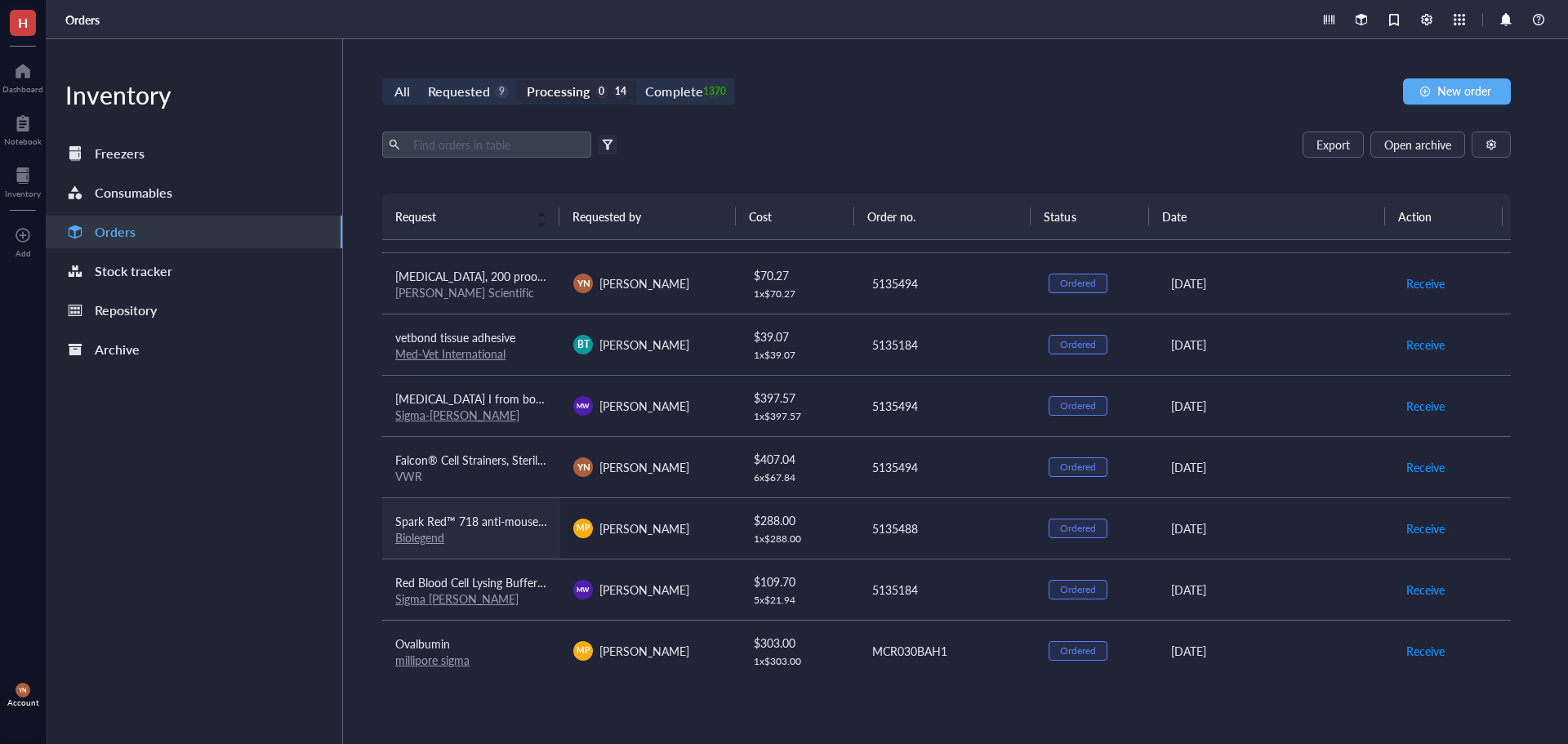
scroll to position [245, 0]
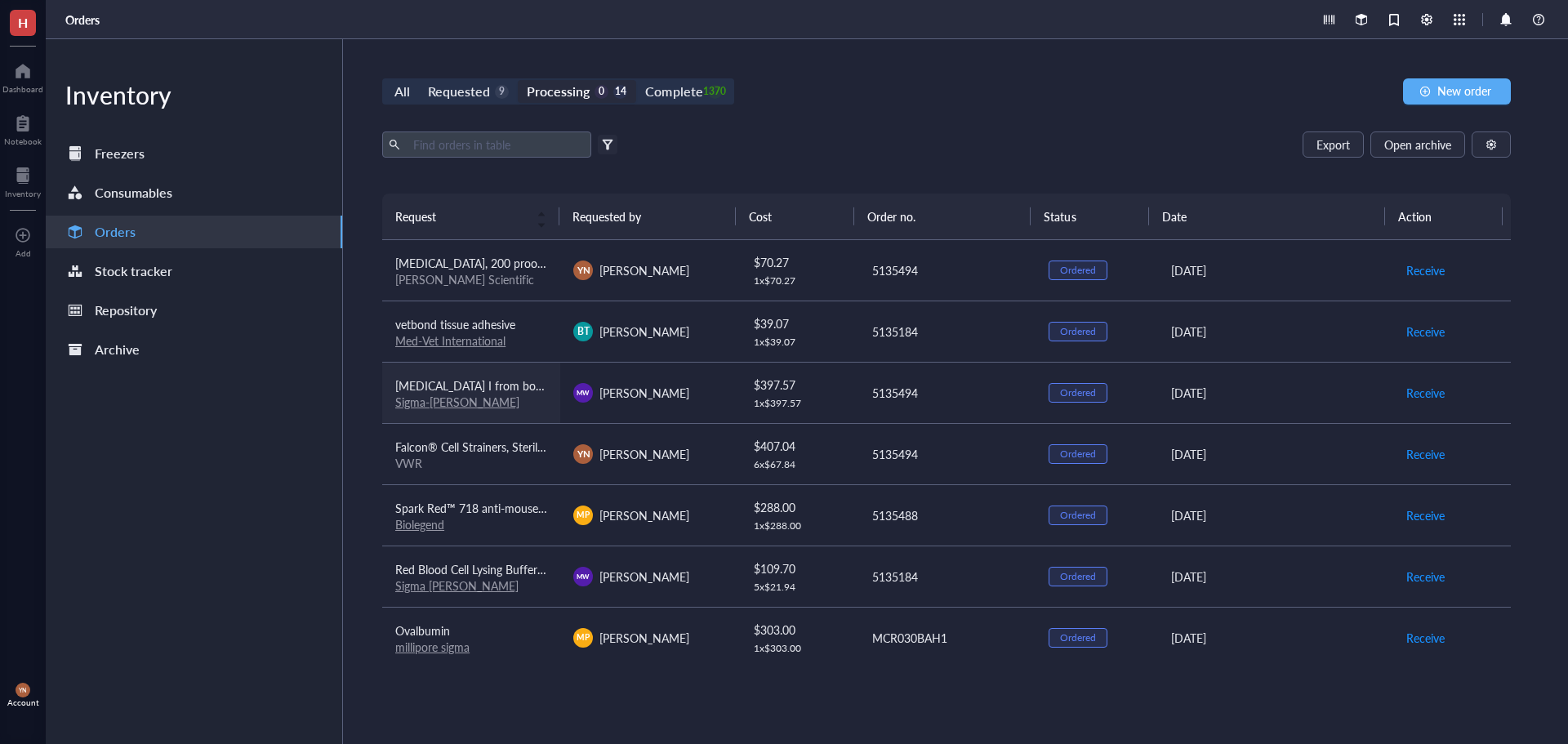
click at [477, 371] on td "[MEDICAL_DATA] I from bovine pancreas,Type IV, lyophilized powder, ≥2,000 Kunit…" at bounding box center [470, 393] width 178 height 61
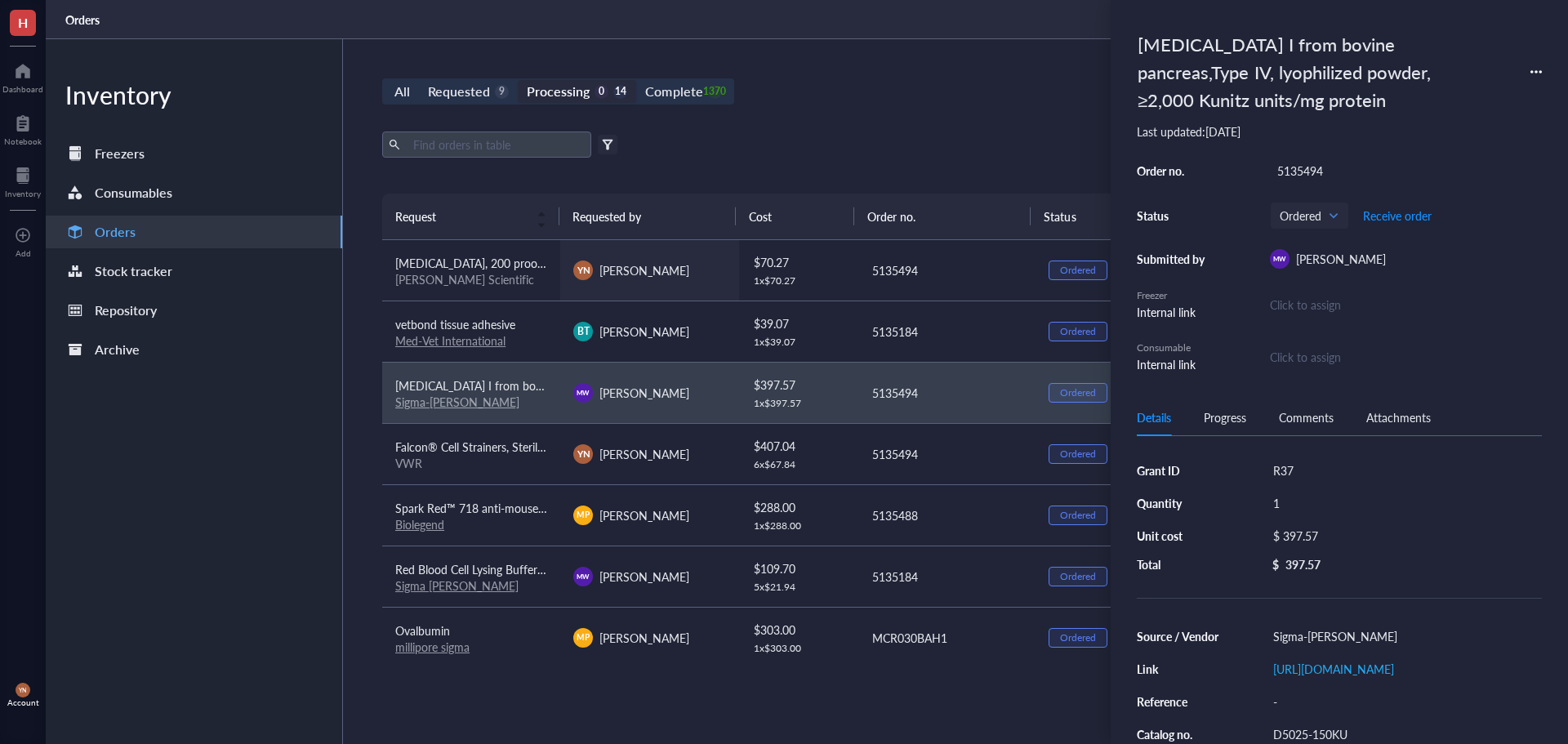
scroll to position [0, 0]
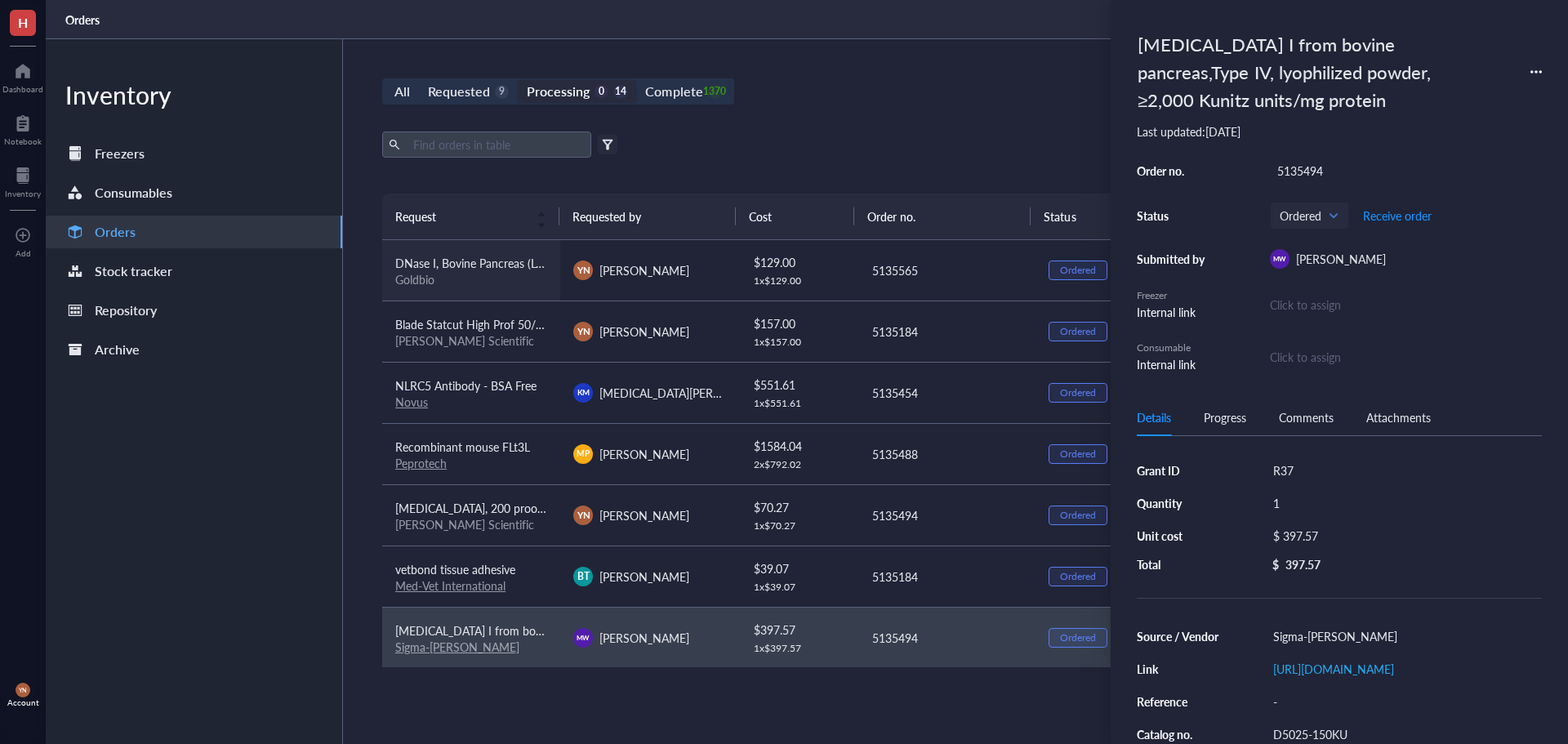
click at [492, 274] on div "Goldbio" at bounding box center [471, 279] width 152 height 15
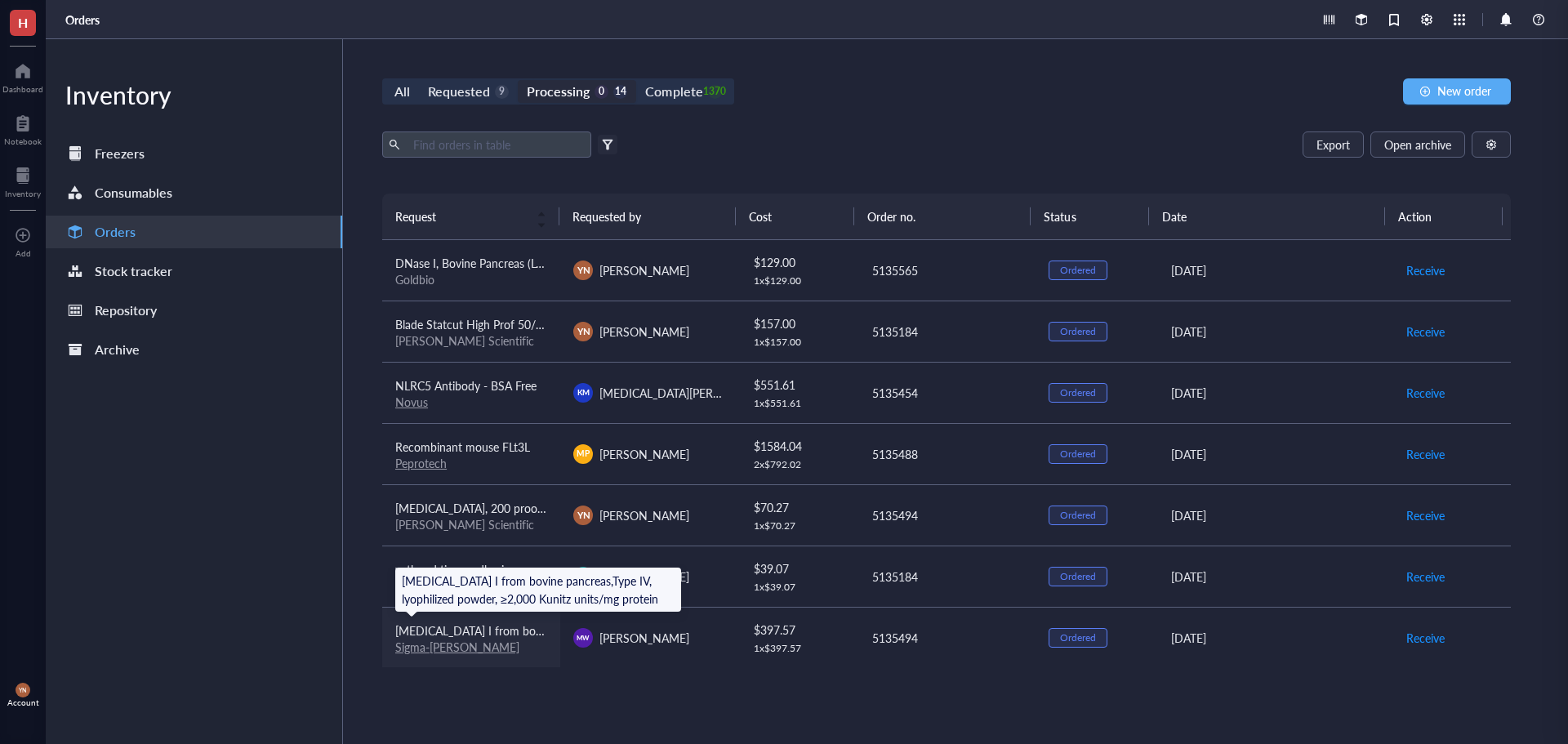
click at [513, 627] on span "[MEDICAL_DATA] I from bovine pancreas,Type IV, lyophilized powder, ≥2,000 Kunit…" at bounding box center [651, 630] width 511 height 17
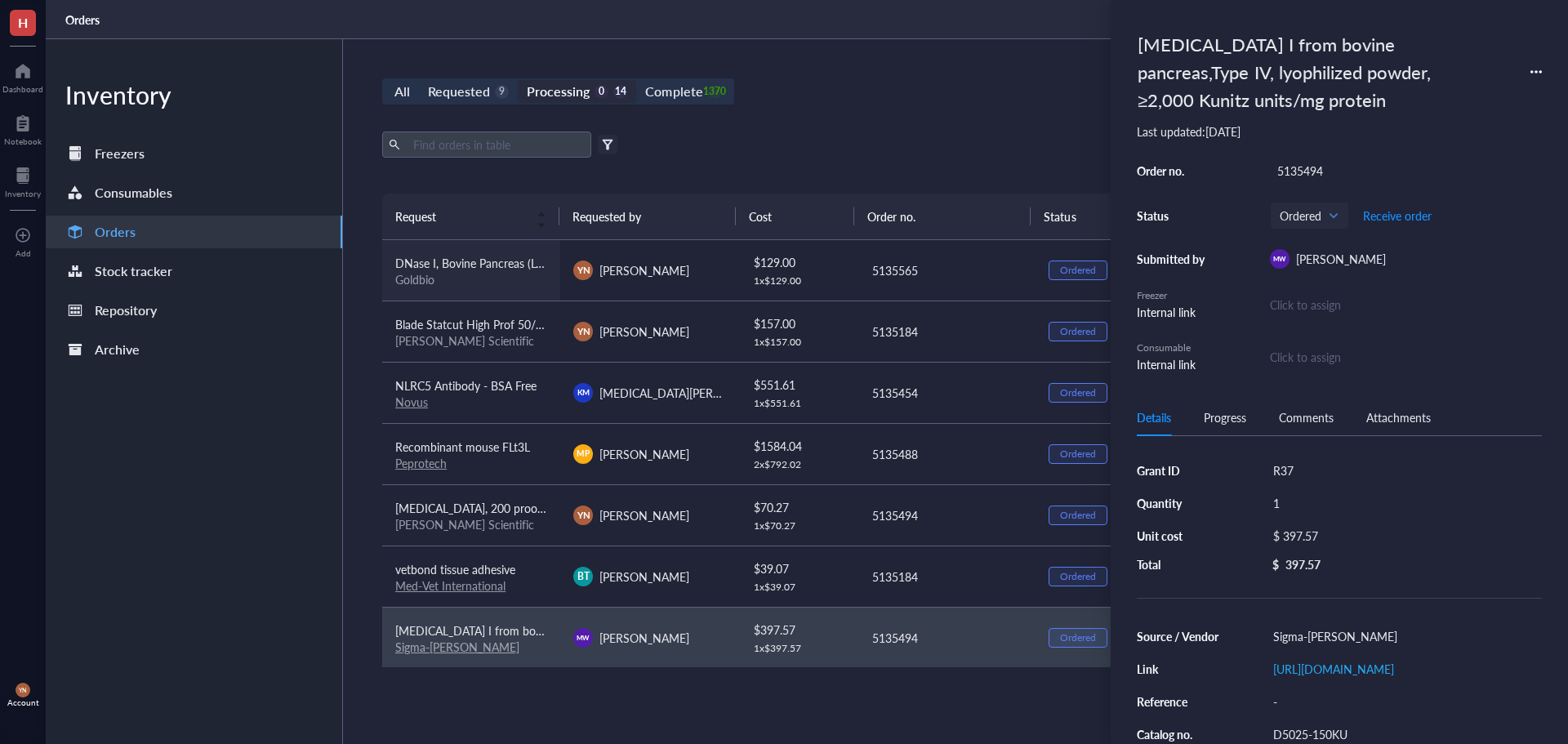
click at [545, 273] on div "Goldbio" at bounding box center [471, 279] width 152 height 15
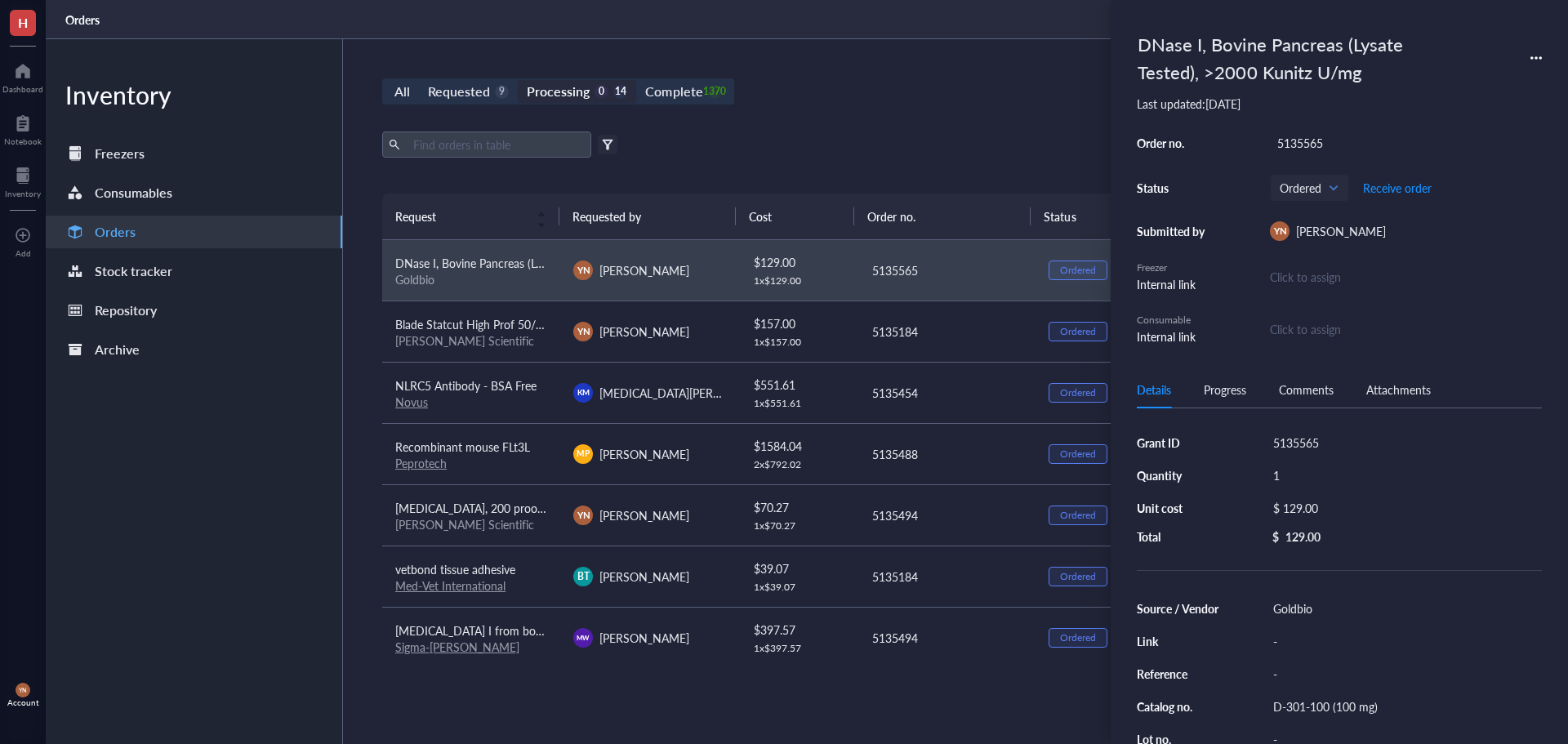
click at [1316, 715] on div "D-301-100 (100 mg)" at bounding box center [1403, 706] width 276 height 23
click at [1316, 715] on input "D-301-100 (100 mg)" at bounding box center [1331, 707] width 131 height 22
